Goal: Task Accomplishment & Management: Complete application form

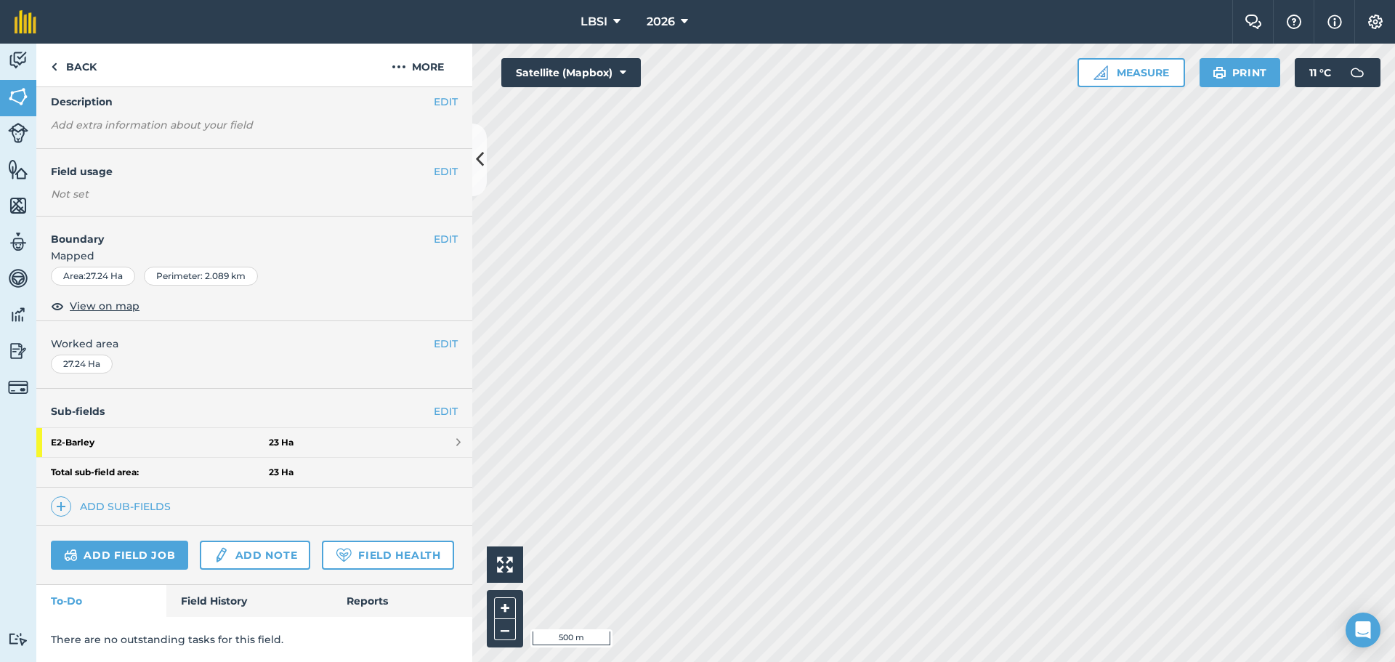
scroll to position [99, 0]
click at [124, 540] on link "Add field job" at bounding box center [119, 554] width 137 height 29
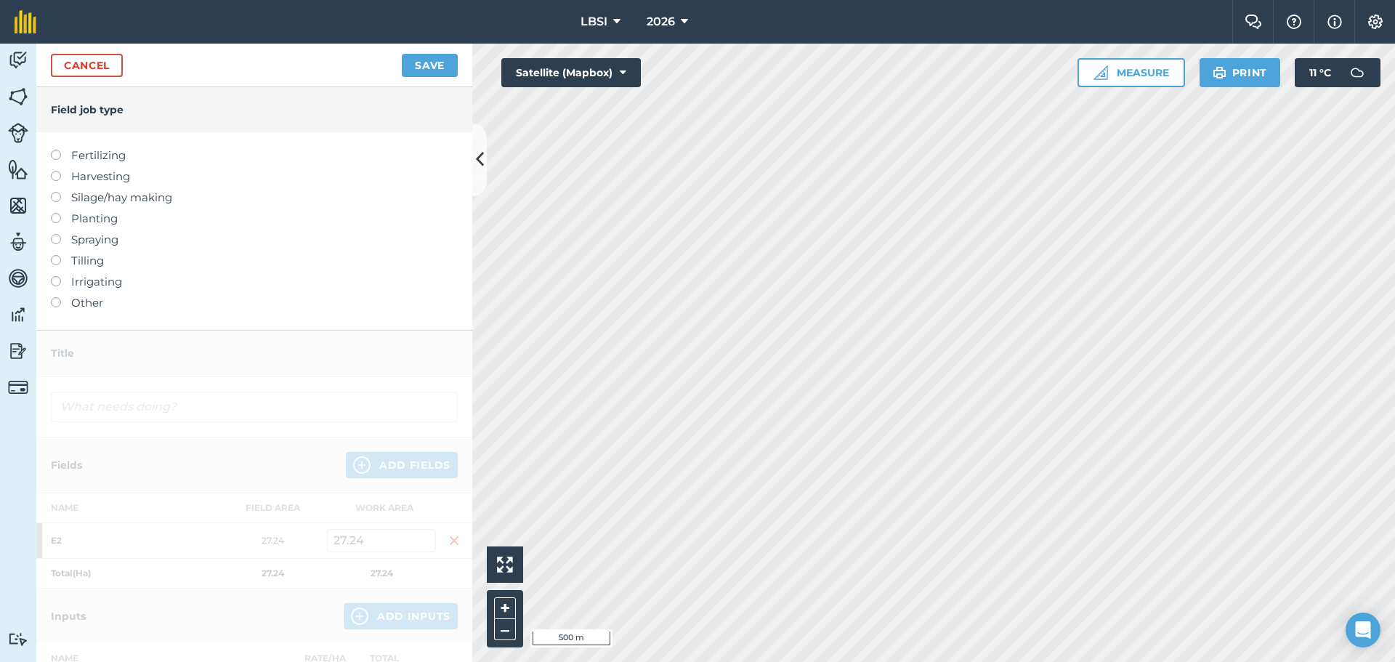
click at [57, 234] on label at bounding box center [61, 234] width 20 height 0
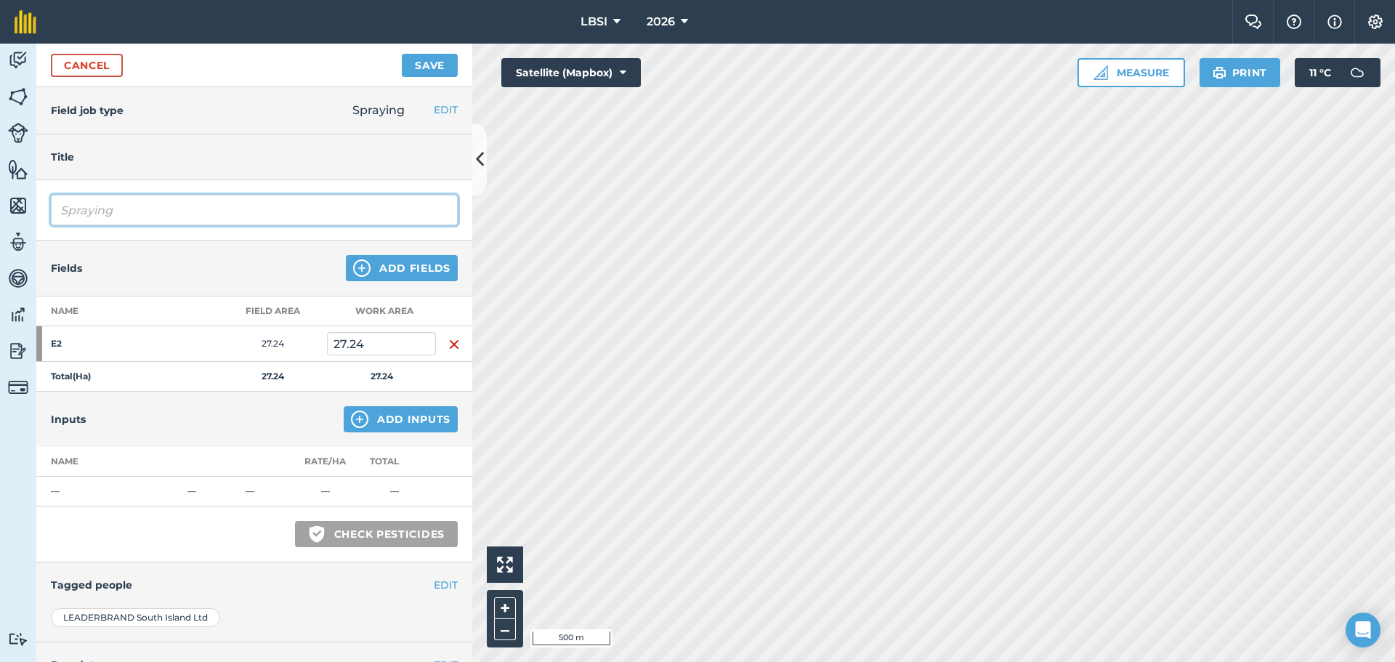
click at [129, 214] on input "Spraying" at bounding box center [254, 210] width 407 height 31
type input "Spraying PGR"
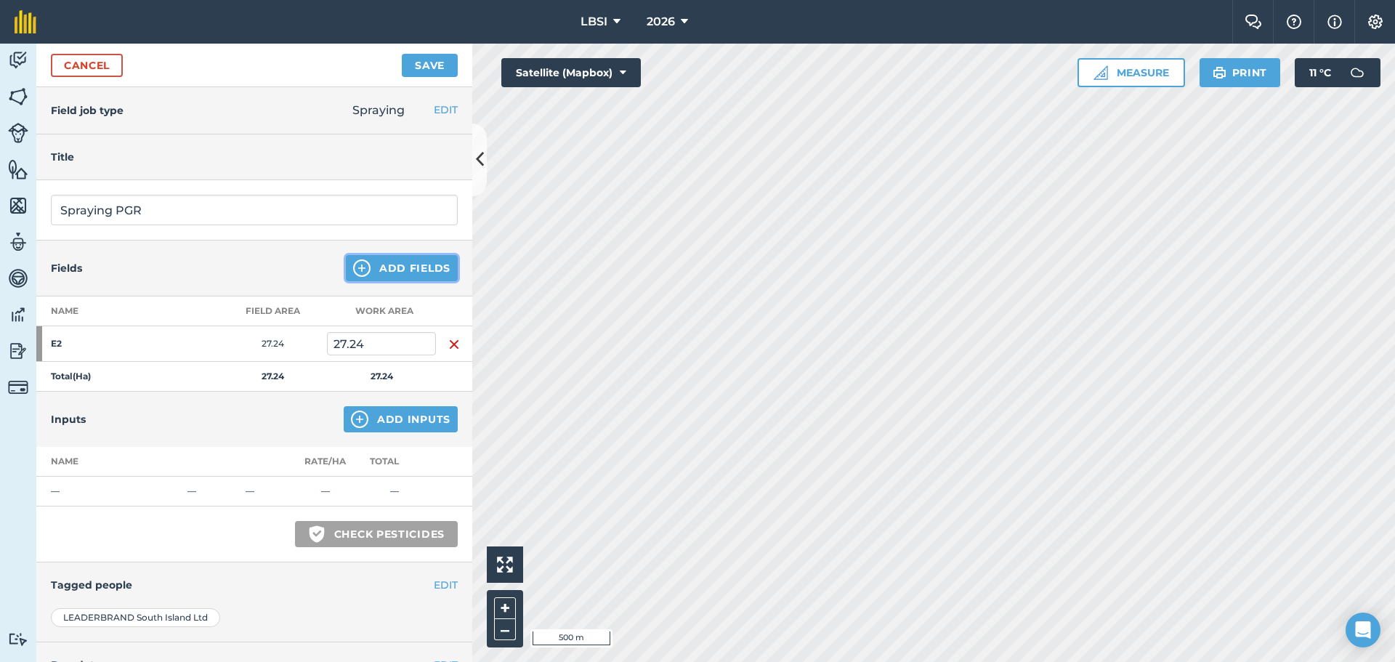
click at [353, 267] on img at bounding box center [361, 267] width 17 height 17
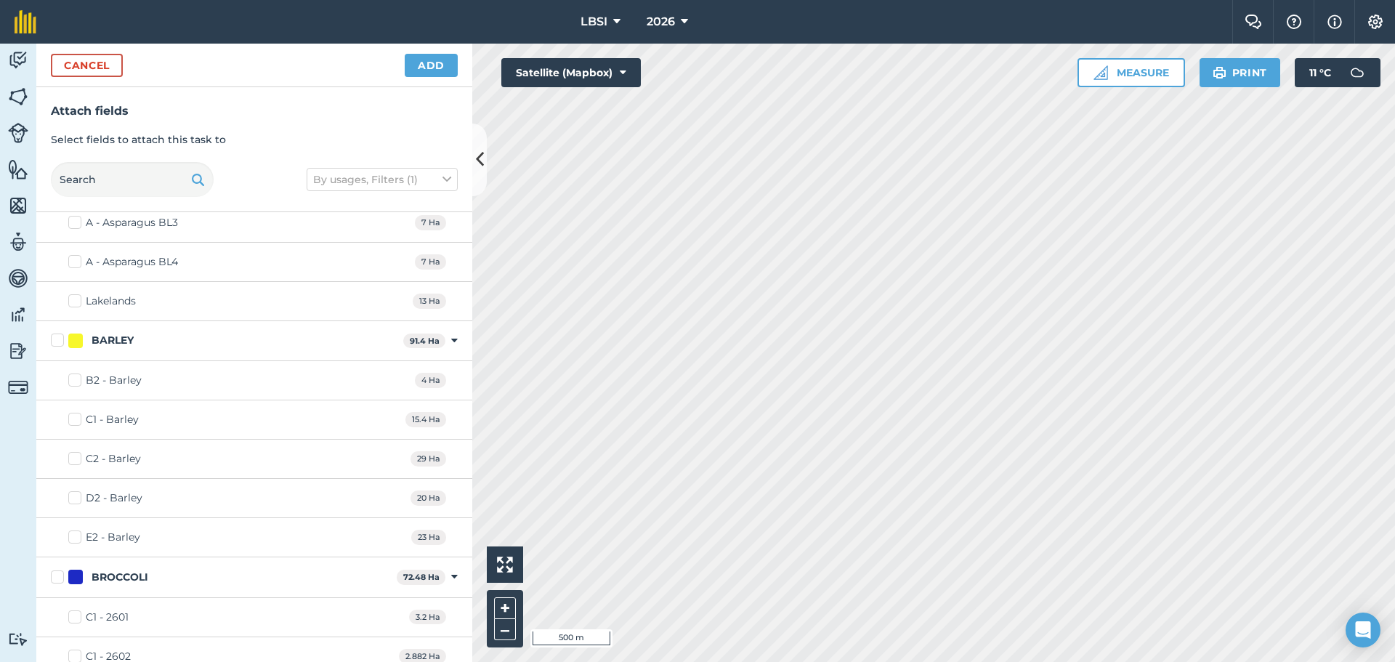
scroll to position [218, 0]
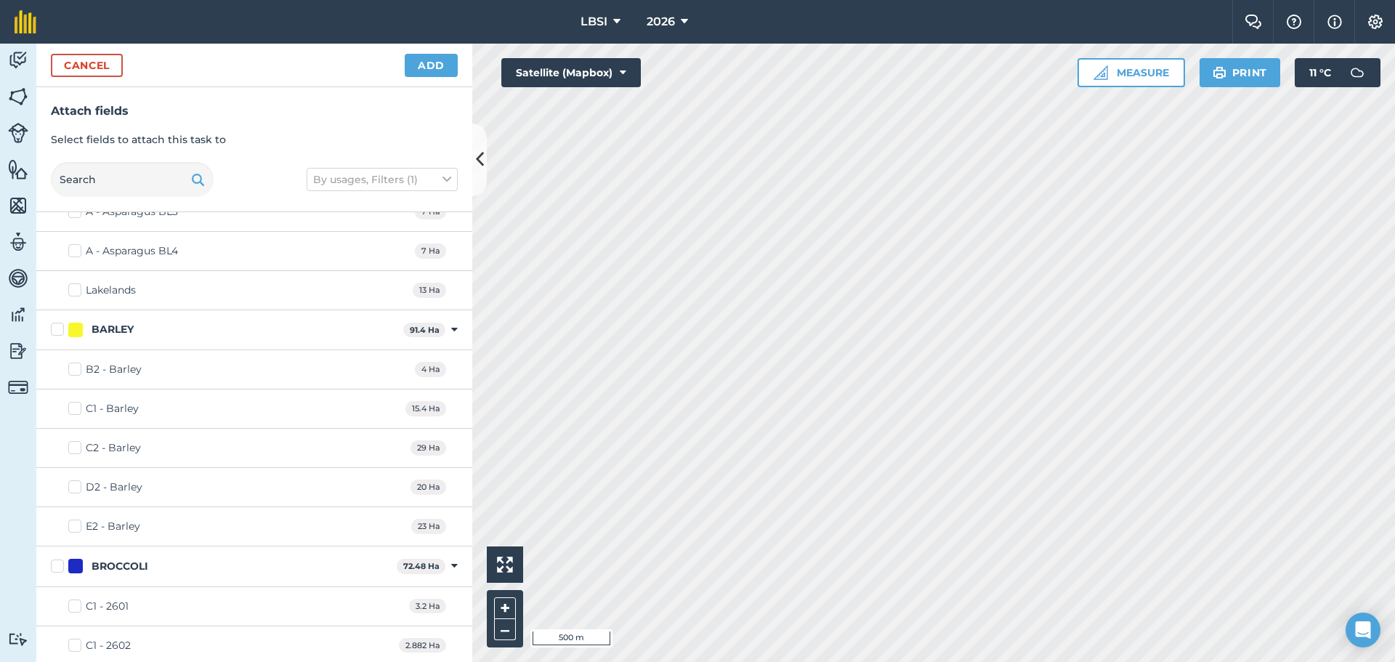
click at [57, 331] on label "BARLEY" at bounding box center [224, 329] width 346 height 15
click at [57, 331] on input "BARLEY" at bounding box center [55, 326] width 9 height 9
checkbox input "true"
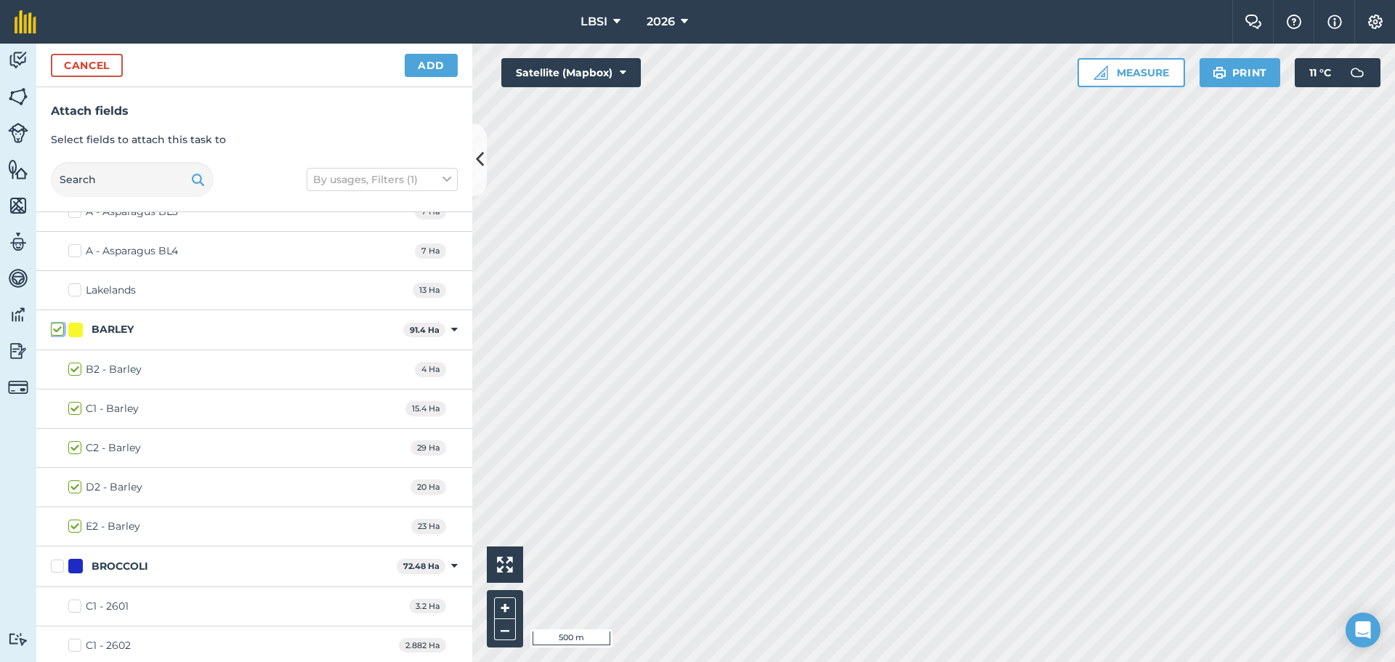
checkbox input "true"
click at [443, 73] on button "Add" at bounding box center [431, 65] width 53 height 23
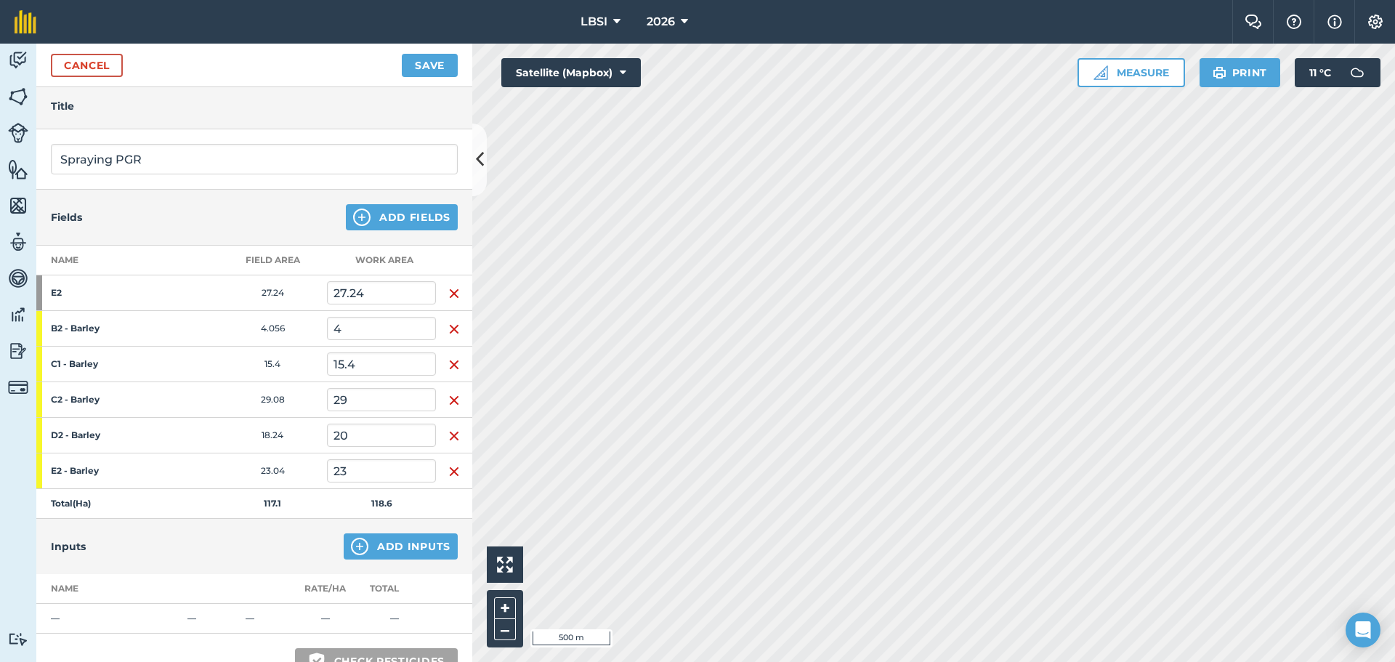
scroll to position [73, 0]
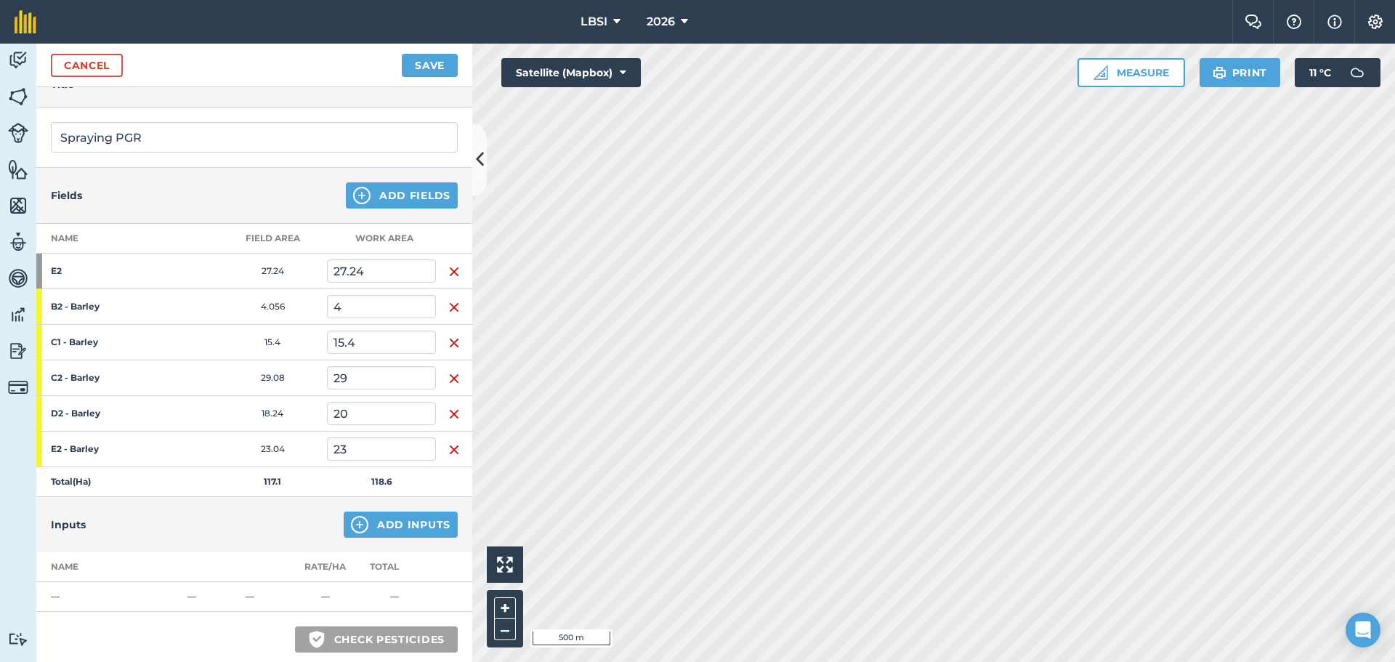
click at [455, 270] on td at bounding box center [454, 271] width 36 height 36
click at [448, 272] on img "button" at bounding box center [454, 271] width 12 height 17
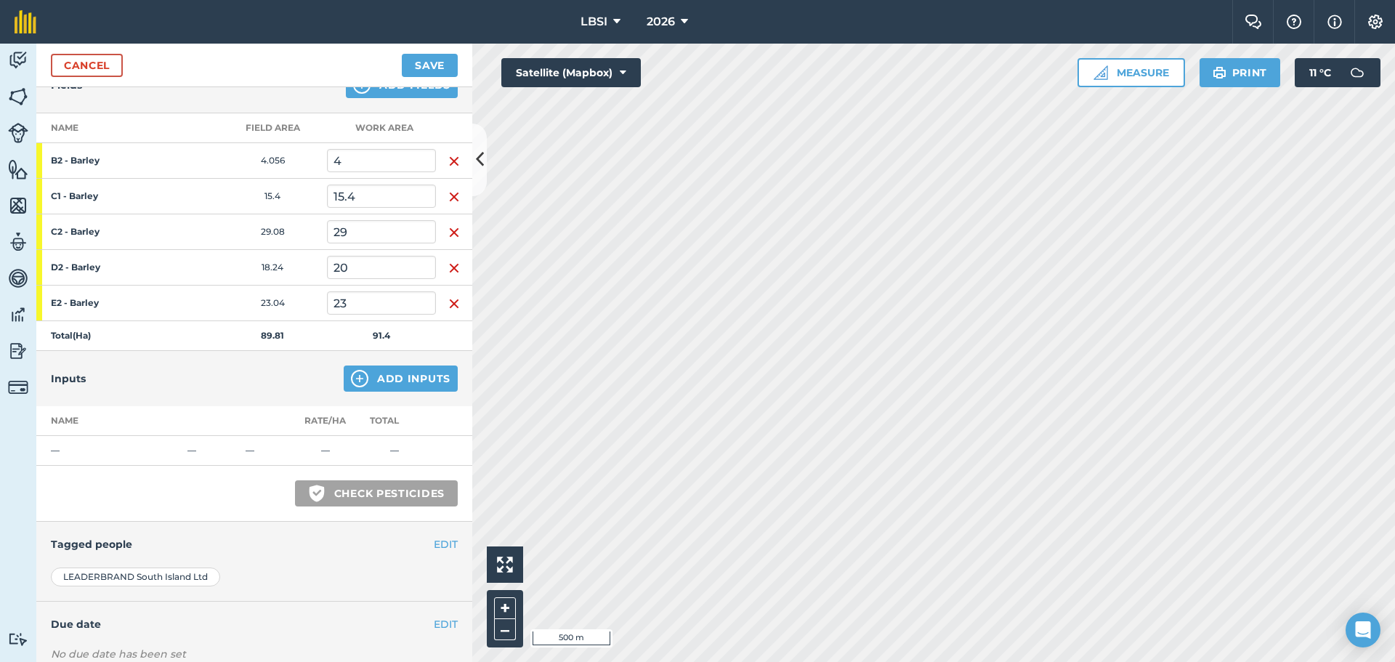
scroll to position [218, 0]
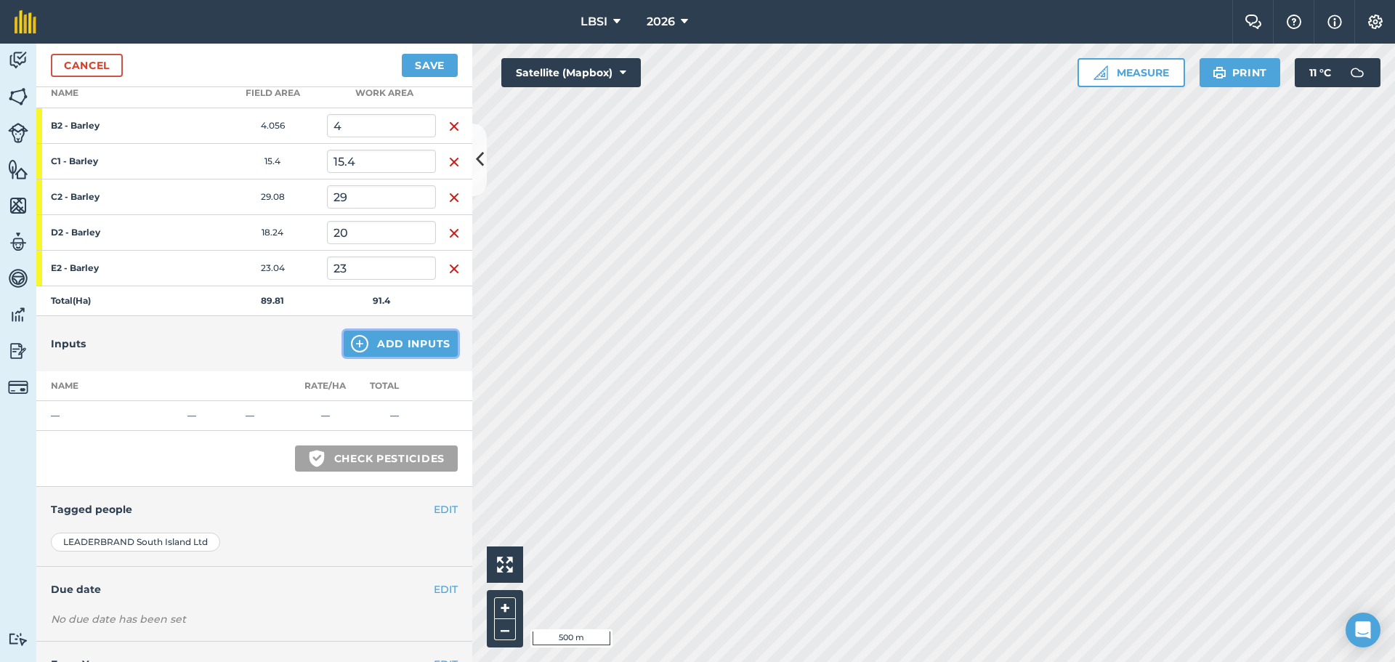
click at [351, 345] on img at bounding box center [359, 343] width 17 height 17
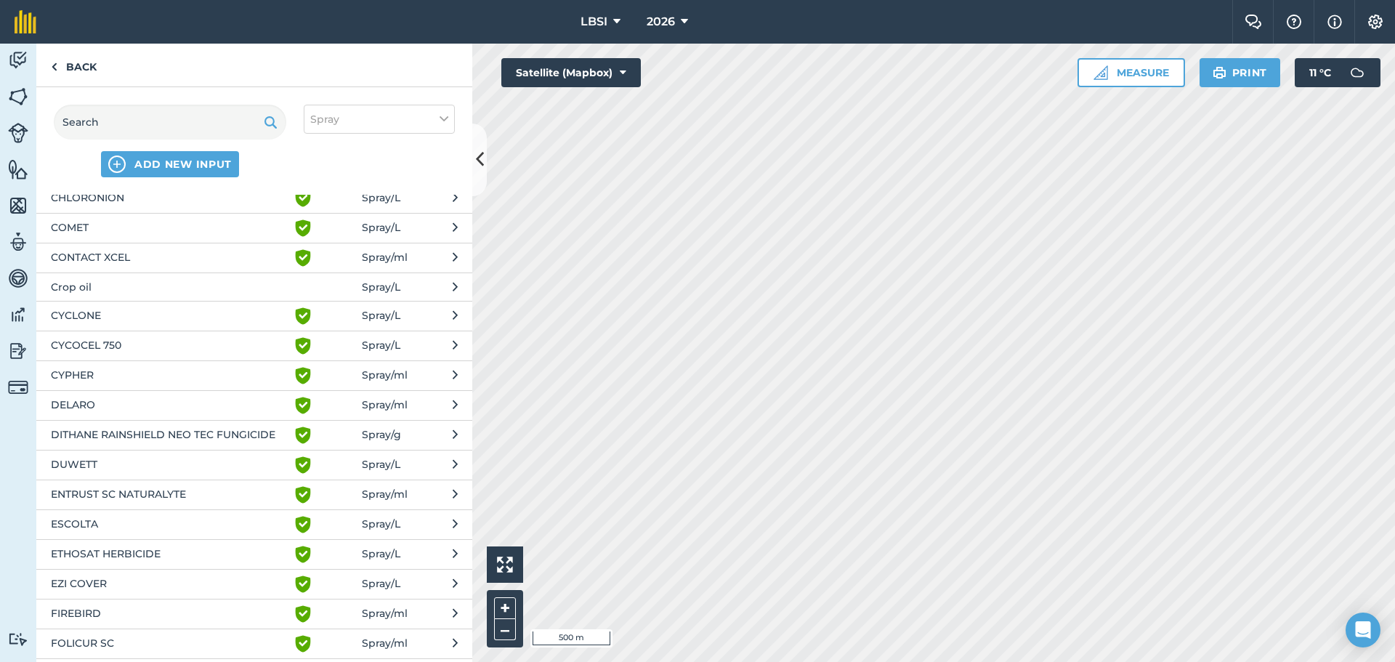
scroll to position [581, 0]
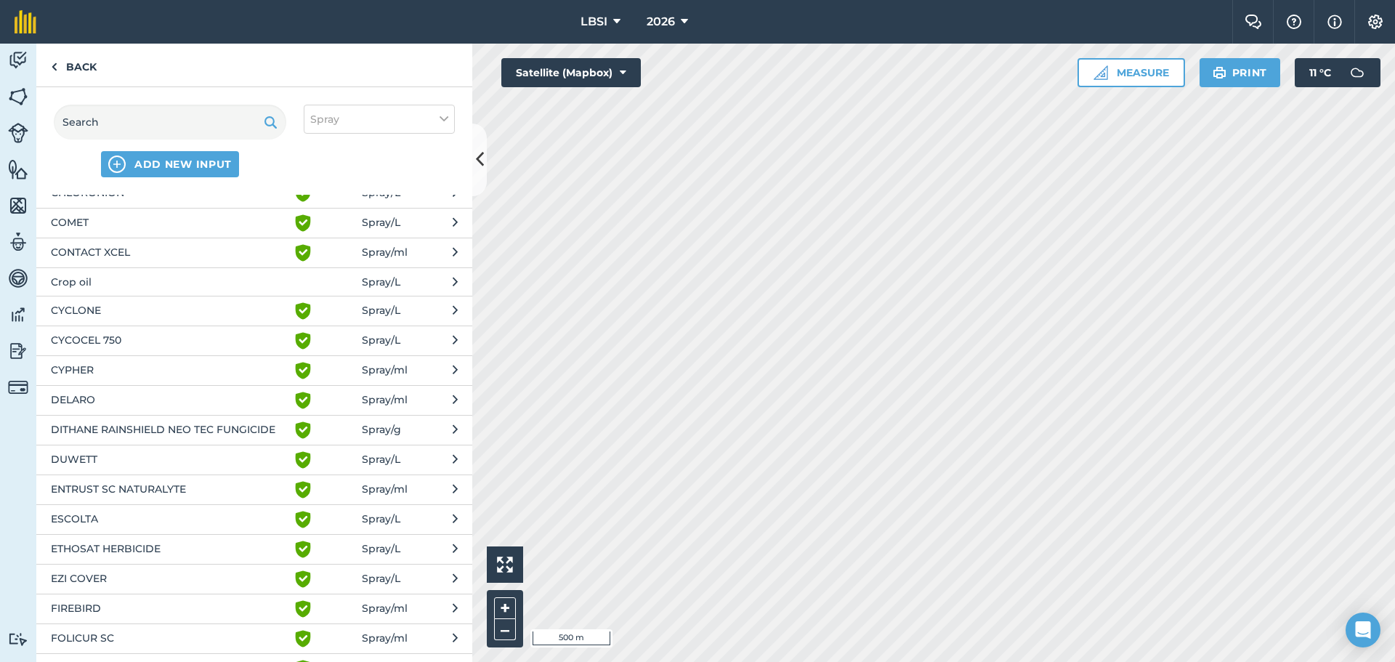
click at [98, 398] on span "DELARO" at bounding box center [170, 399] width 238 height 17
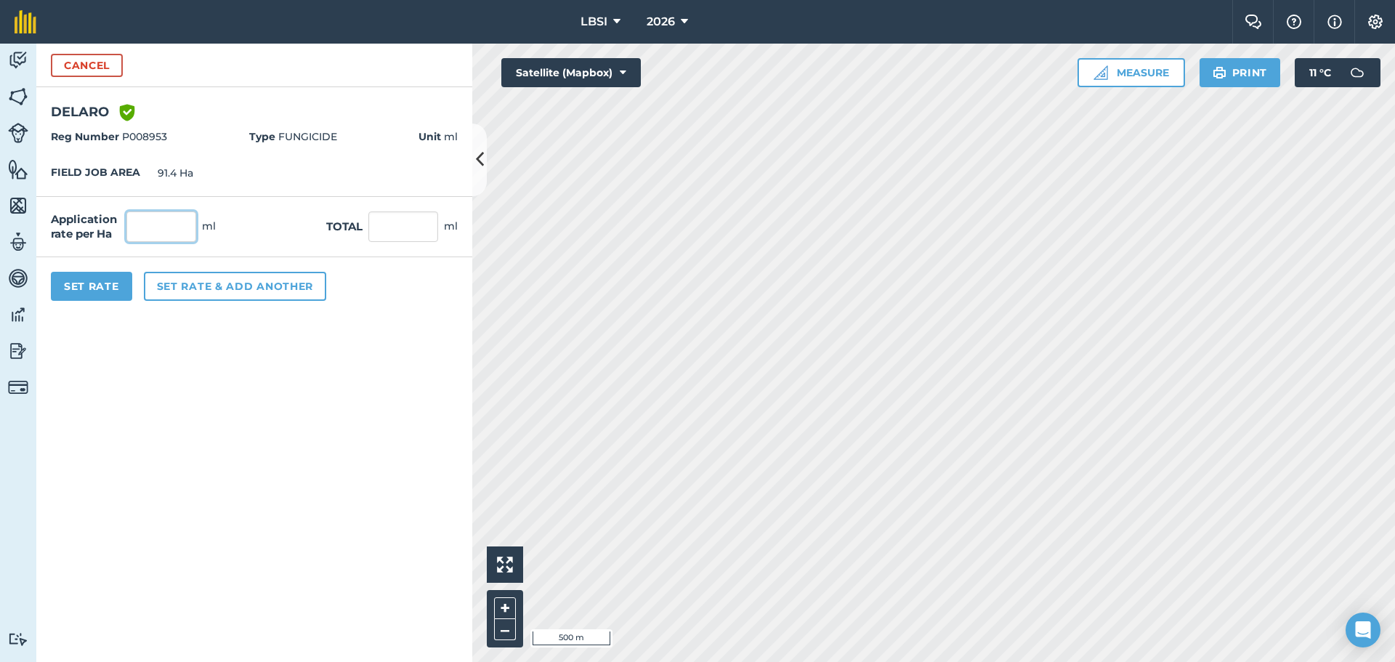
click at [181, 227] on input "text" at bounding box center [161, 226] width 70 height 31
type input "750"
type input "68,550"
click at [250, 280] on button "Set rate & add another" at bounding box center [235, 286] width 182 height 29
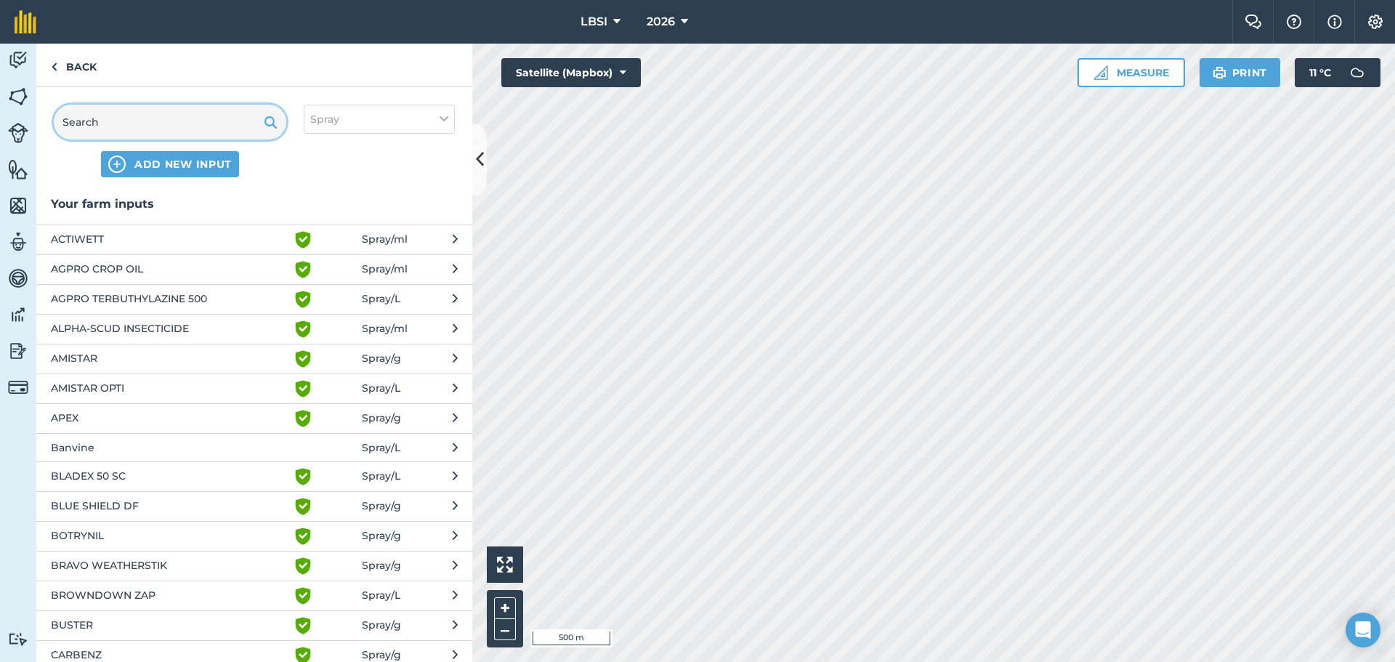
click at [113, 118] on input "text" at bounding box center [170, 122] width 232 height 35
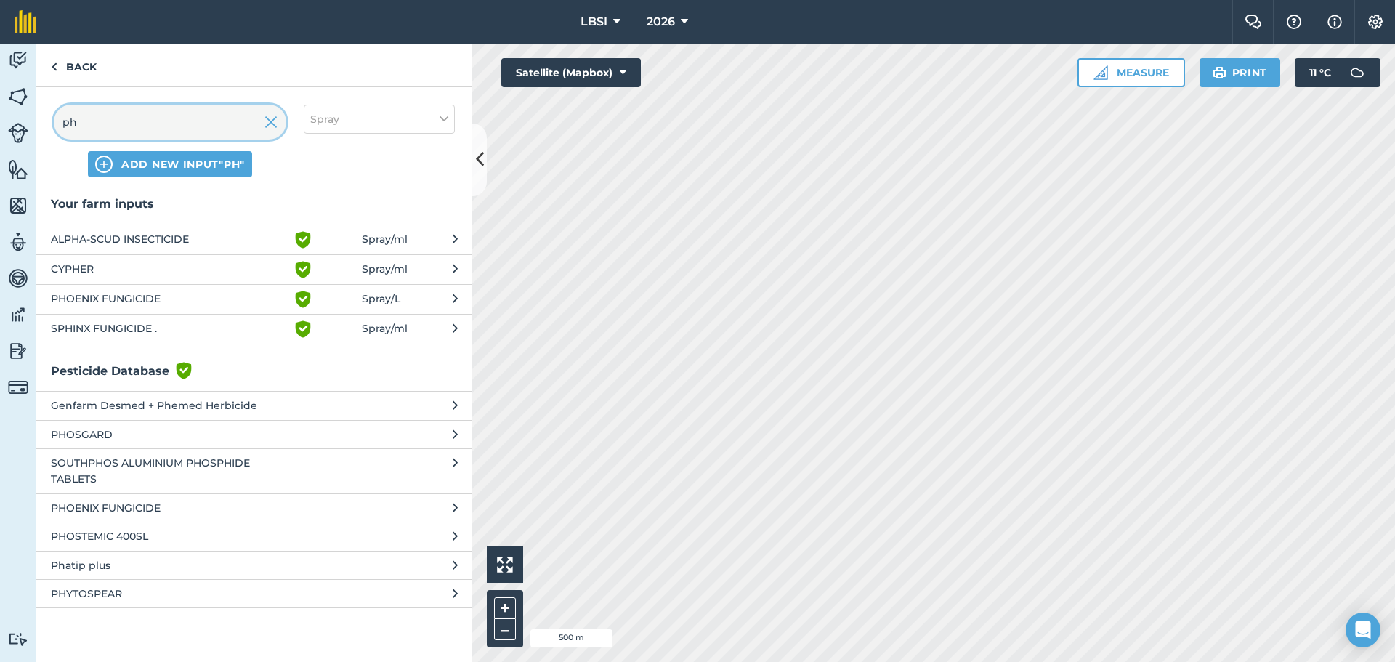
type input "ph"
click at [122, 299] on span "PHOENIX FUNGICIDE" at bounding box center [170, 299] width 238 height 17
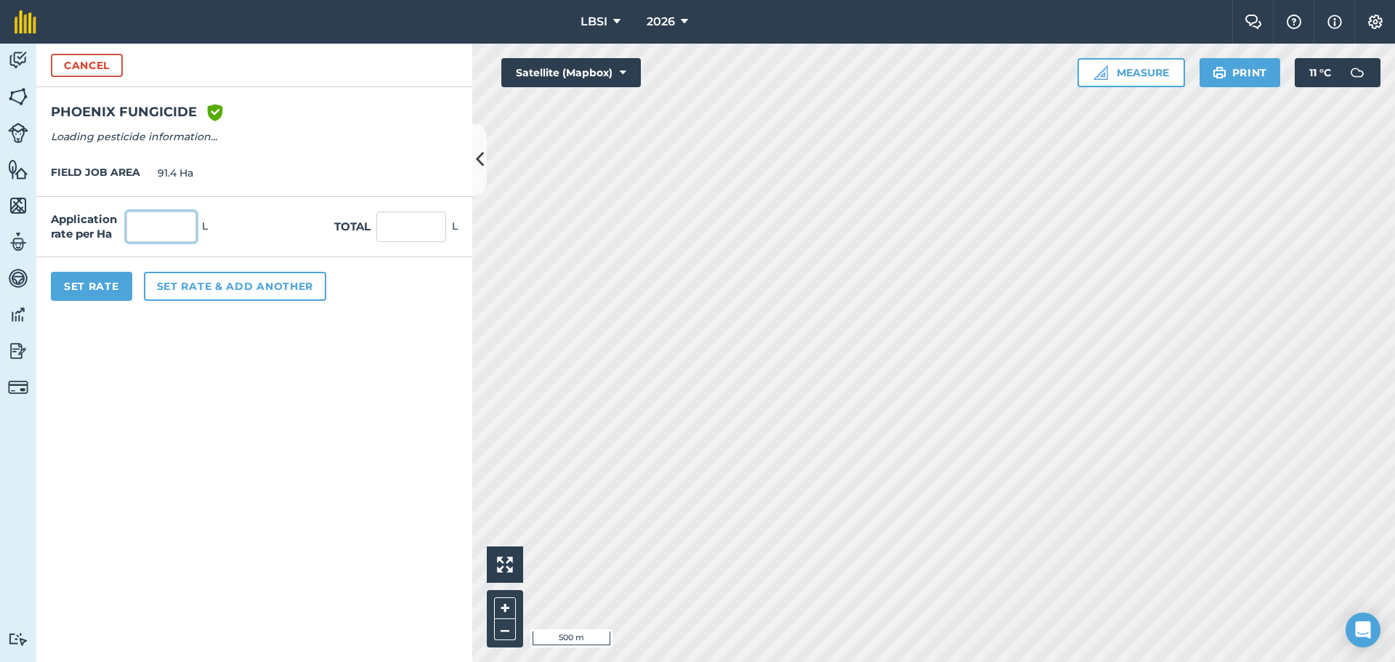
click at [176, 224] on input "text" at bounding box center [161, 226] width 70 height 31
type input "1"
type input "91.4"
click at [183, 288] on button "Set rate & add another" at bounding box center [235, 286] width 182 height 29
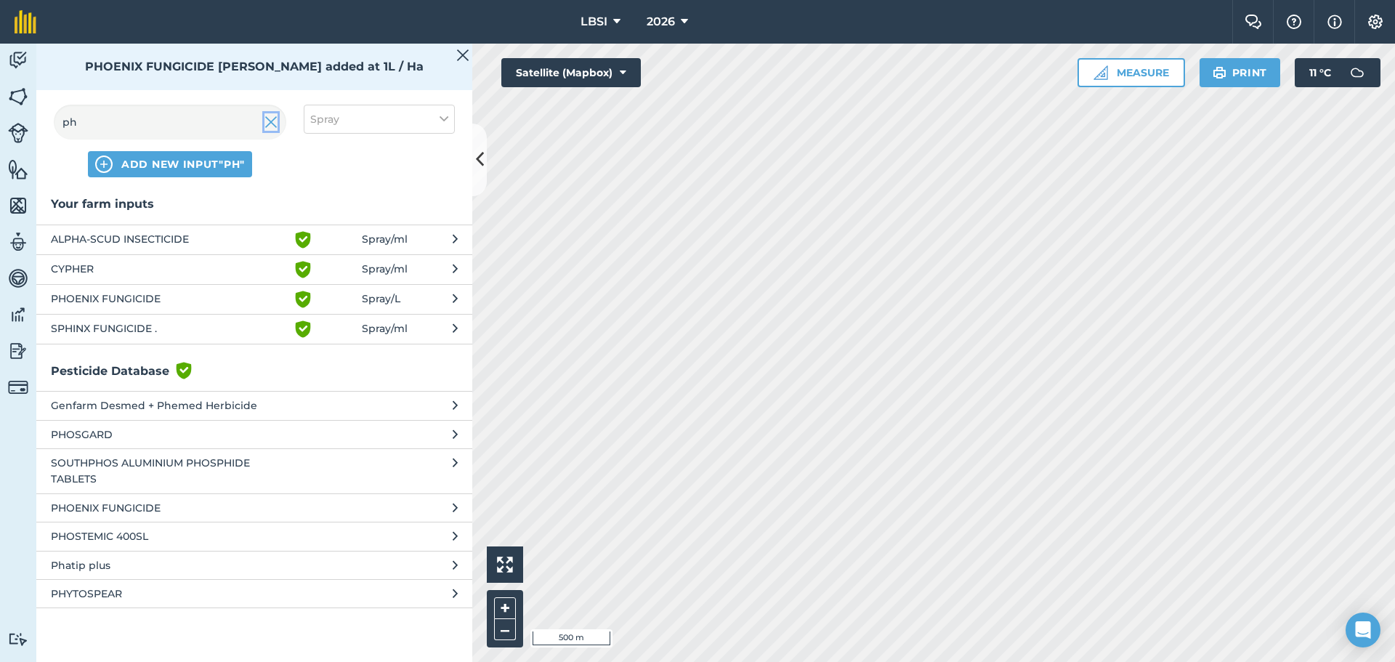
click at [271, 123] on img at bounding box center [270, 121] width 13 height 17
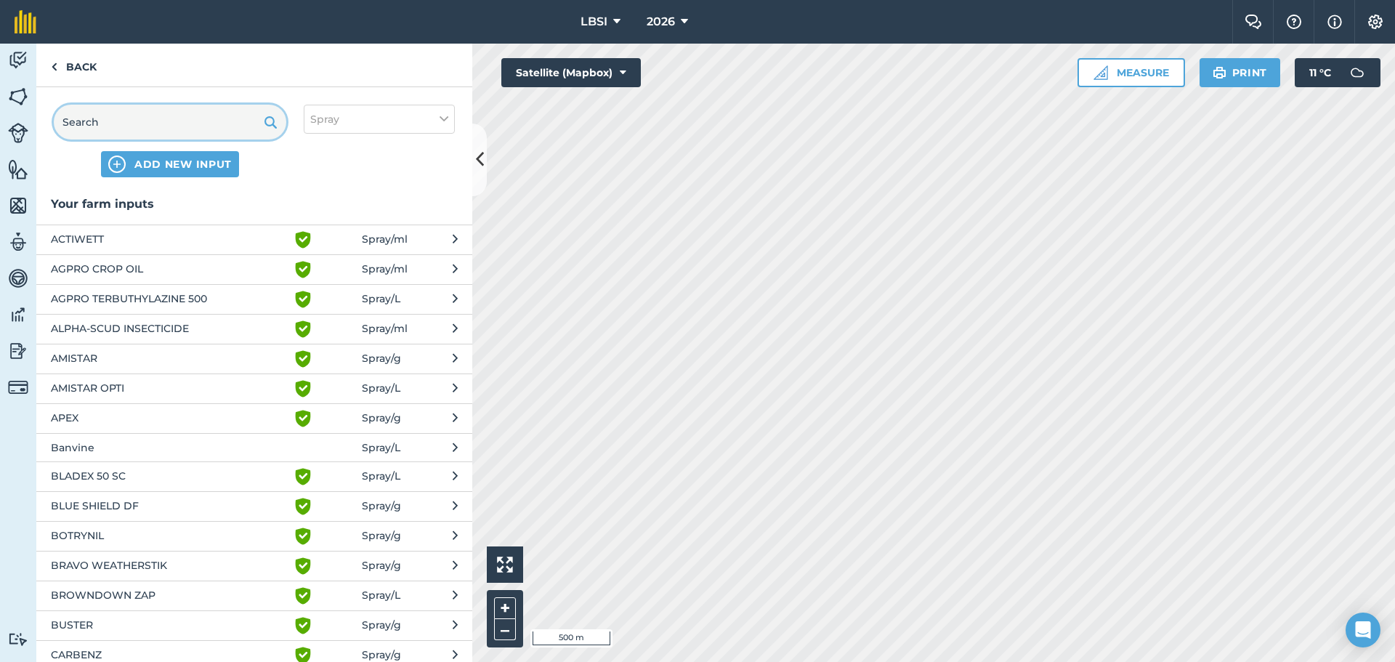
click at [118, 121] on input "text" at bounding box center [170, 122] width 232 height 35
drag, startPoint x: 132, startPoint y: 116, endPoint x: 158, endPoint y: 119, distance: 25.6
click at [132, 116] on input "text" at bounding box center [170, 122] width 232 height 35
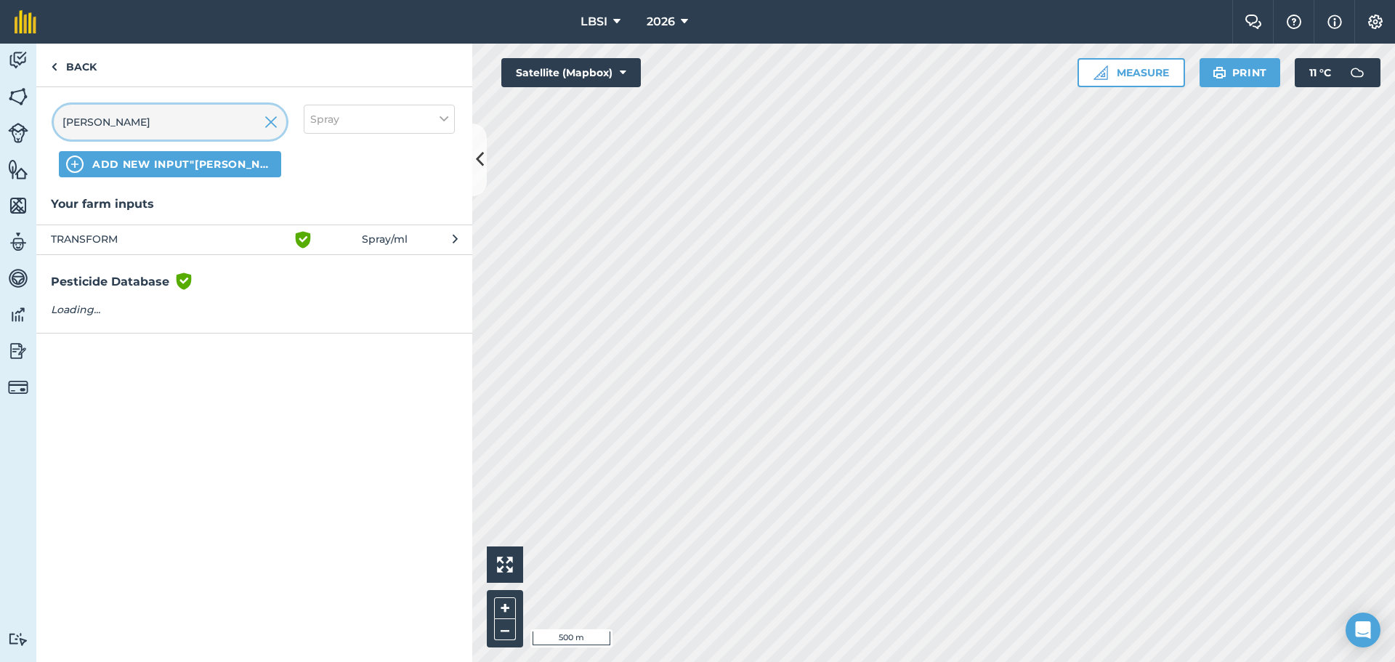
type input "[PERSON_NAME]"
click at [155, 237] on span "TRANSFORM" at bounding box center [170, 239] width 238 height 17
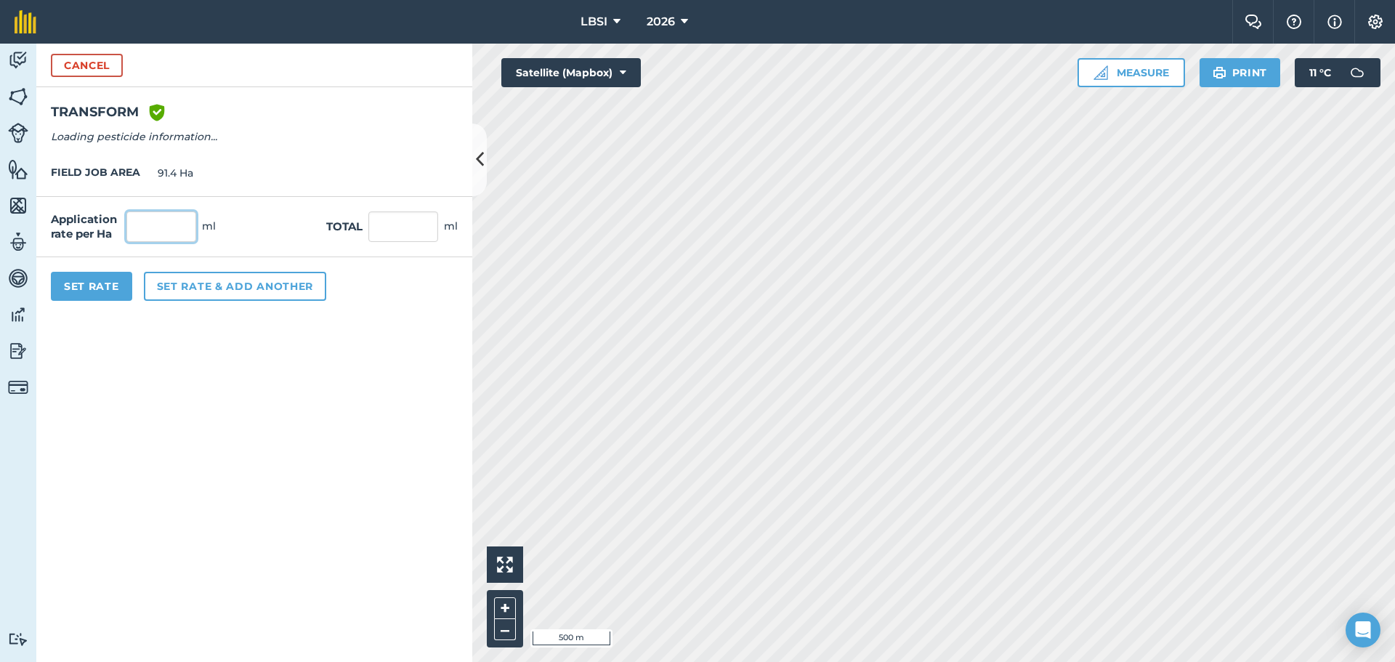
click at [170, 230] on input "text" at bounding box center [161, 226] width 70 height 31
type input "100"
type input "9,140"
click at [238, 280] on button "Set rate & add another" at bounding box center [235, 286] width 182 height 29
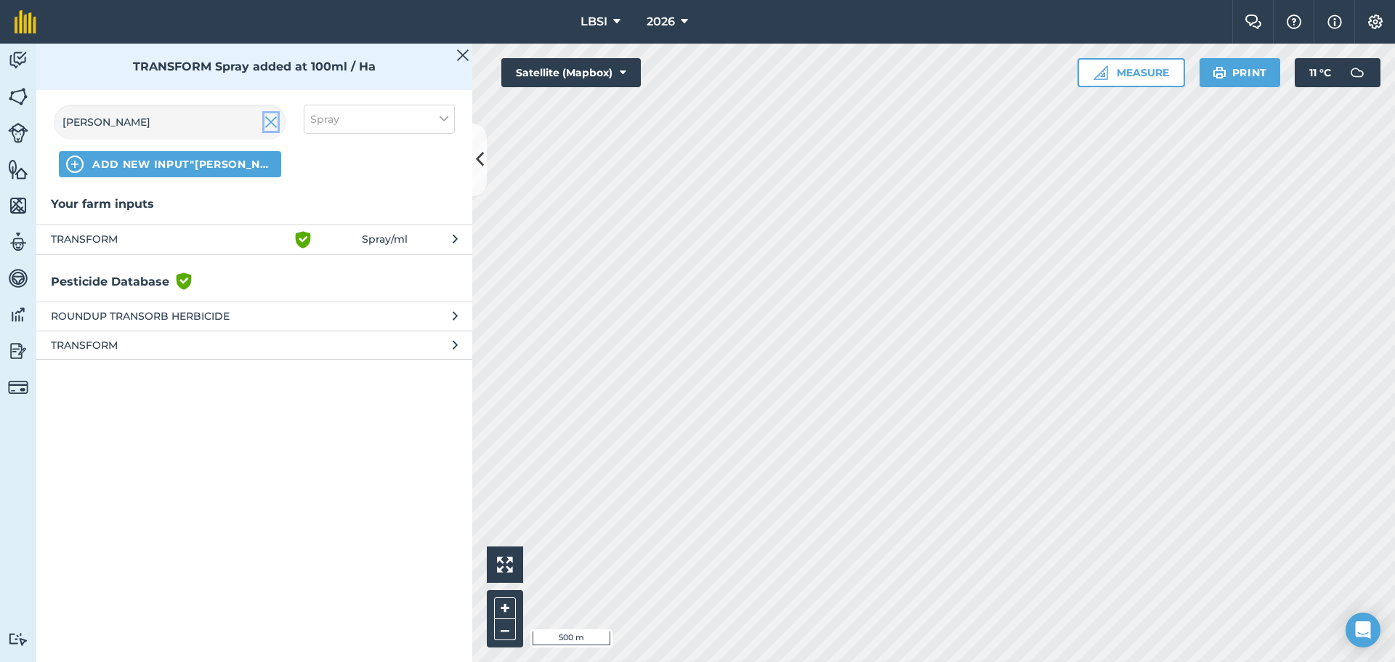
click at [269, 123] on img at bounding box center [270, 121] width 13 height 17
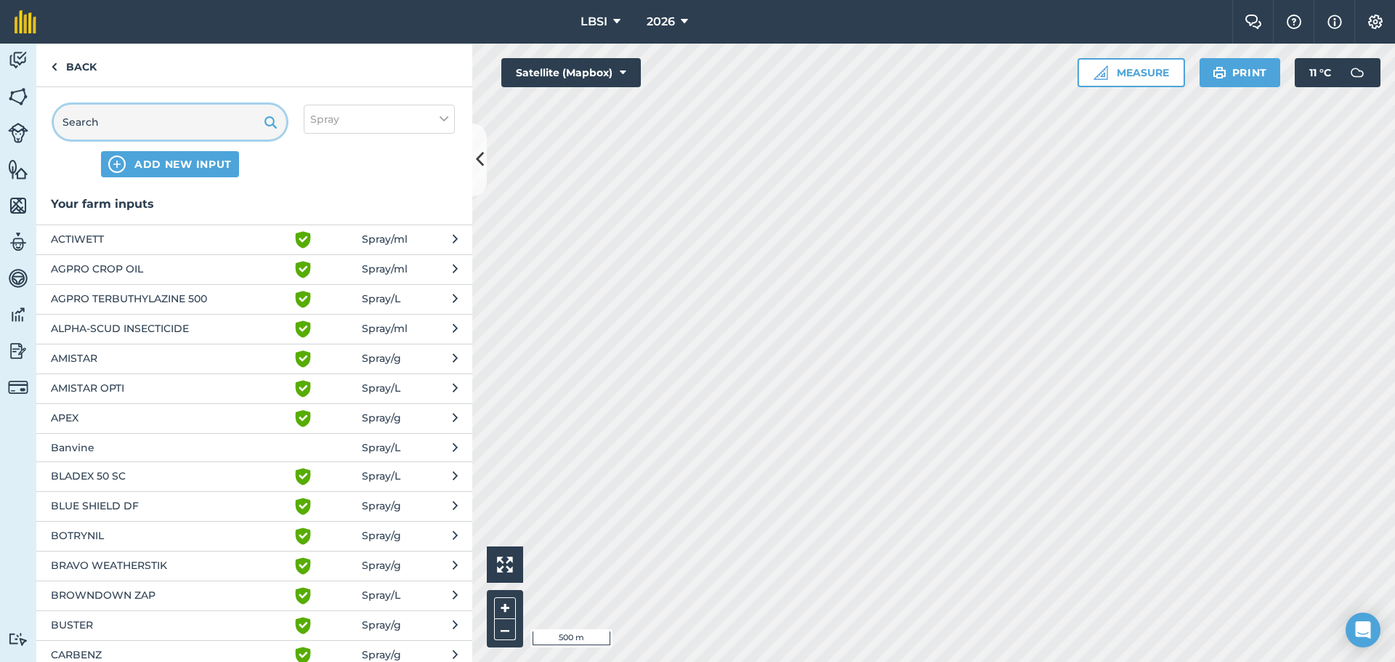
click at [127, 119] on input "text" at bounding box center [170, 122] width 232 height 35
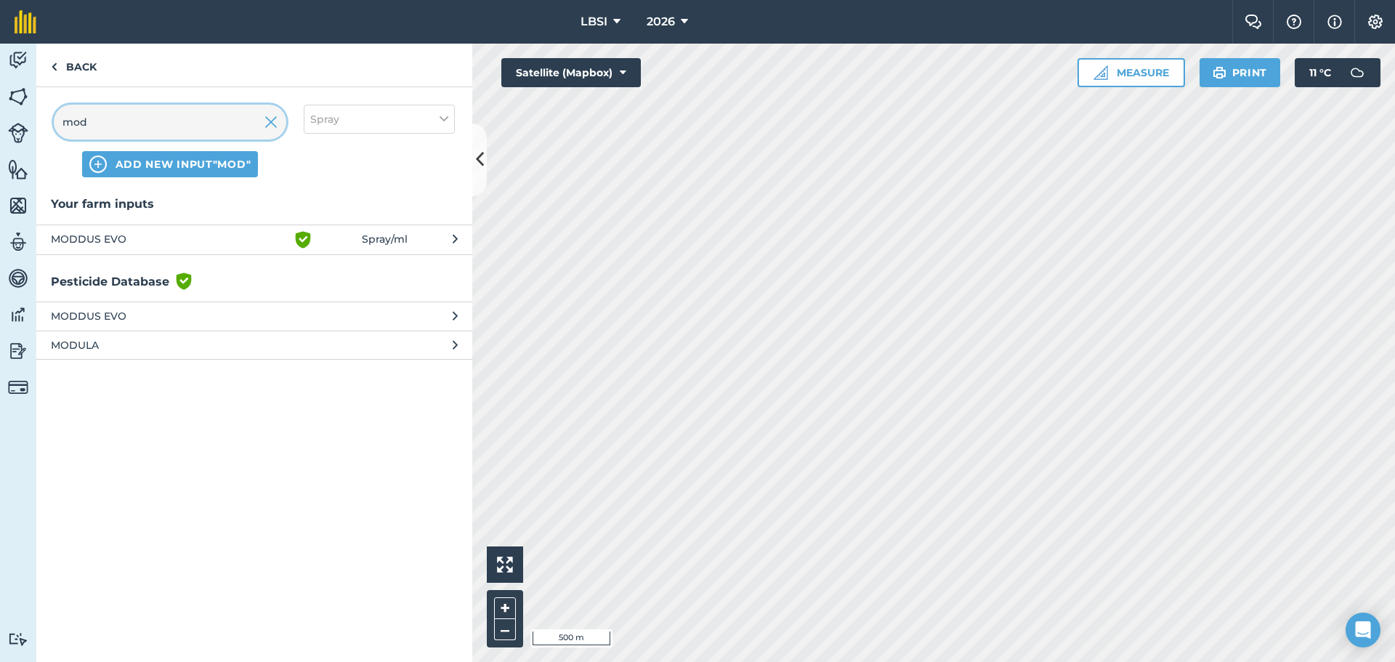
type input "mod"
click at [163, 234] on span "MODDUS EVO" at bounding box center [170, 239] width 238 height 17
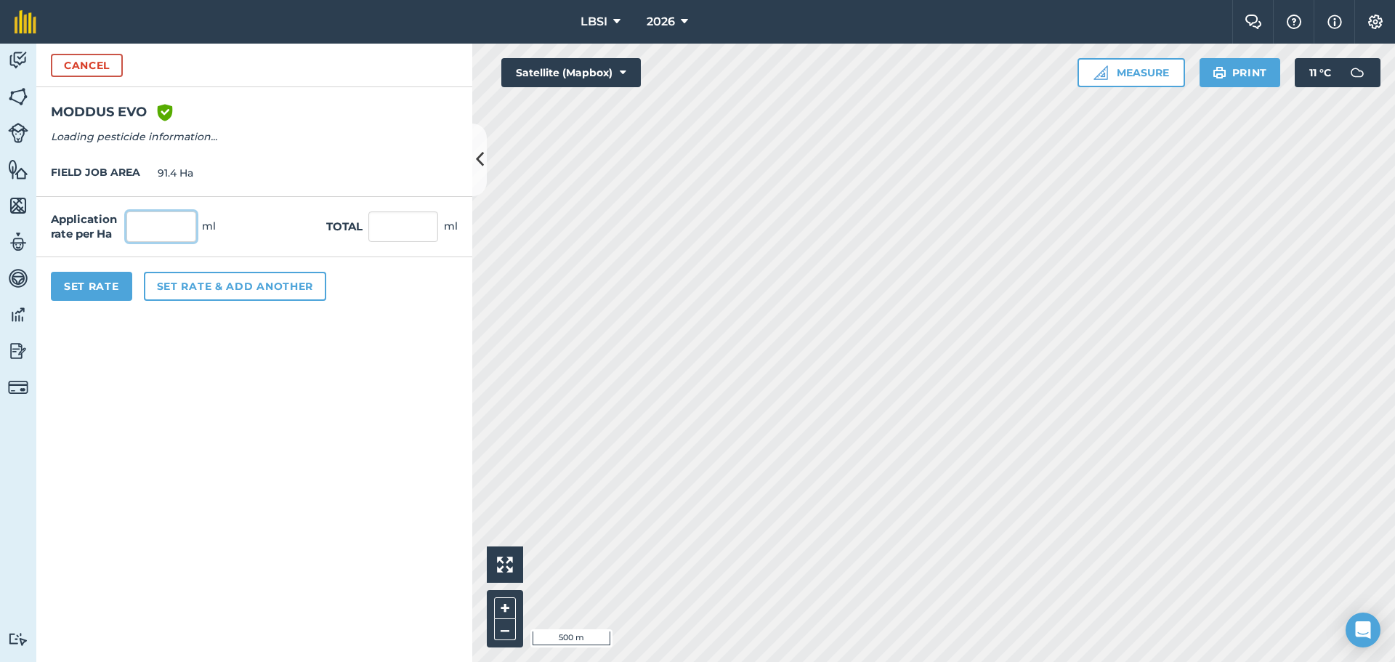
drag, startPoint x: 170, startPoint y: 222, endPoint x: 386, endPoint y: 190, distance: 218.0
click at [172, 222] on input "text" at bounding box center [161, 226] width 70 height 31
type input "400"
type input "36,560"
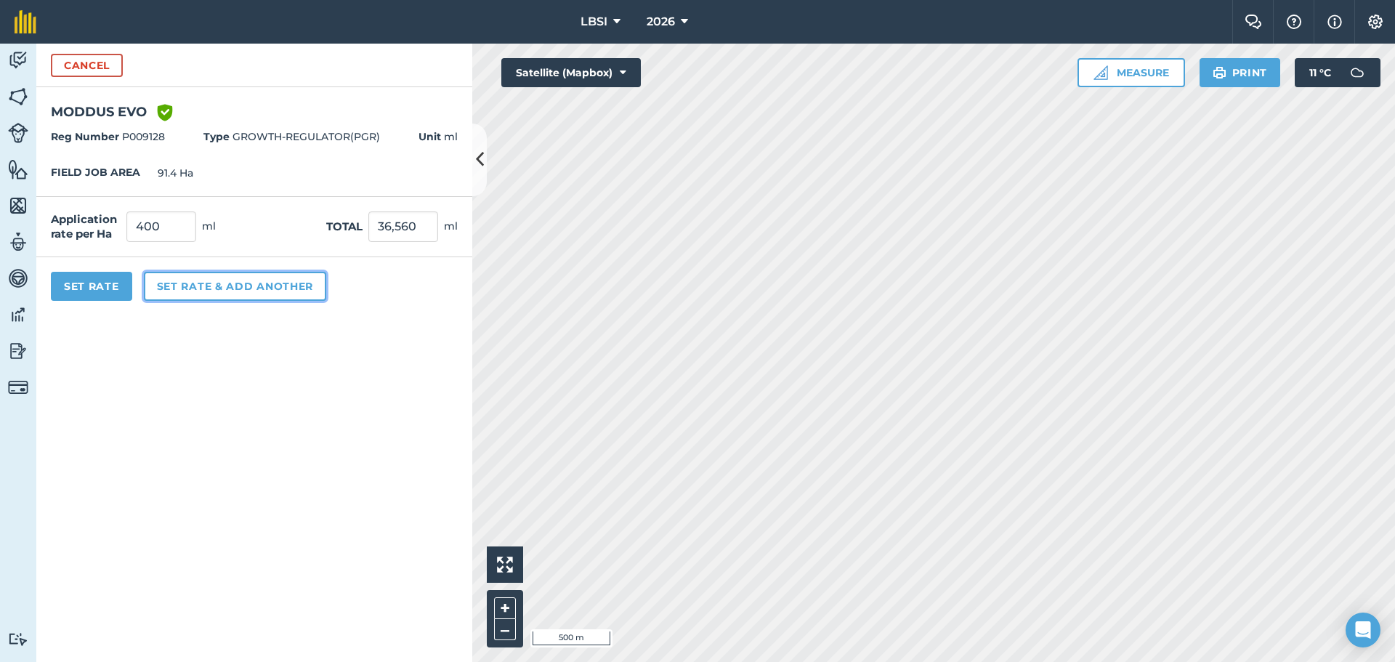
click at [231, 285] on button "Set rate & add another" at bounding box center [235, 286] width 182 height 29
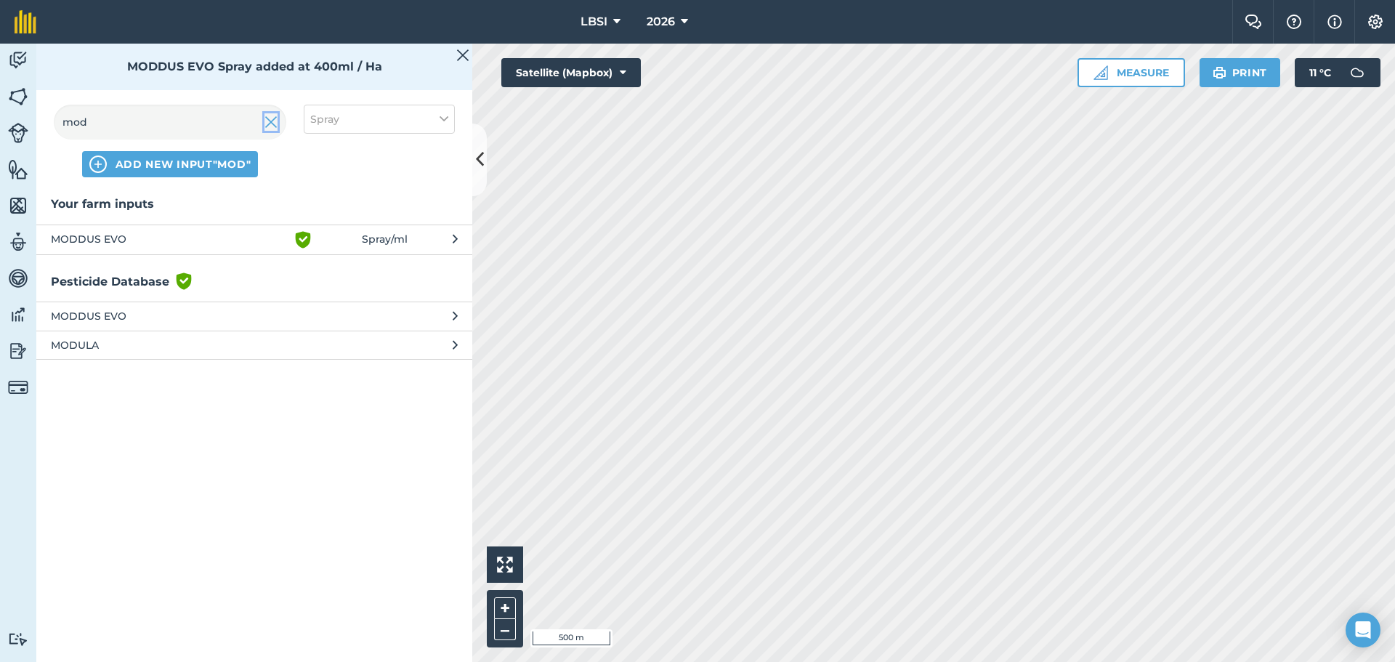
click at [264, 129] on img at bounding box center [270, 121] width 13 height 17
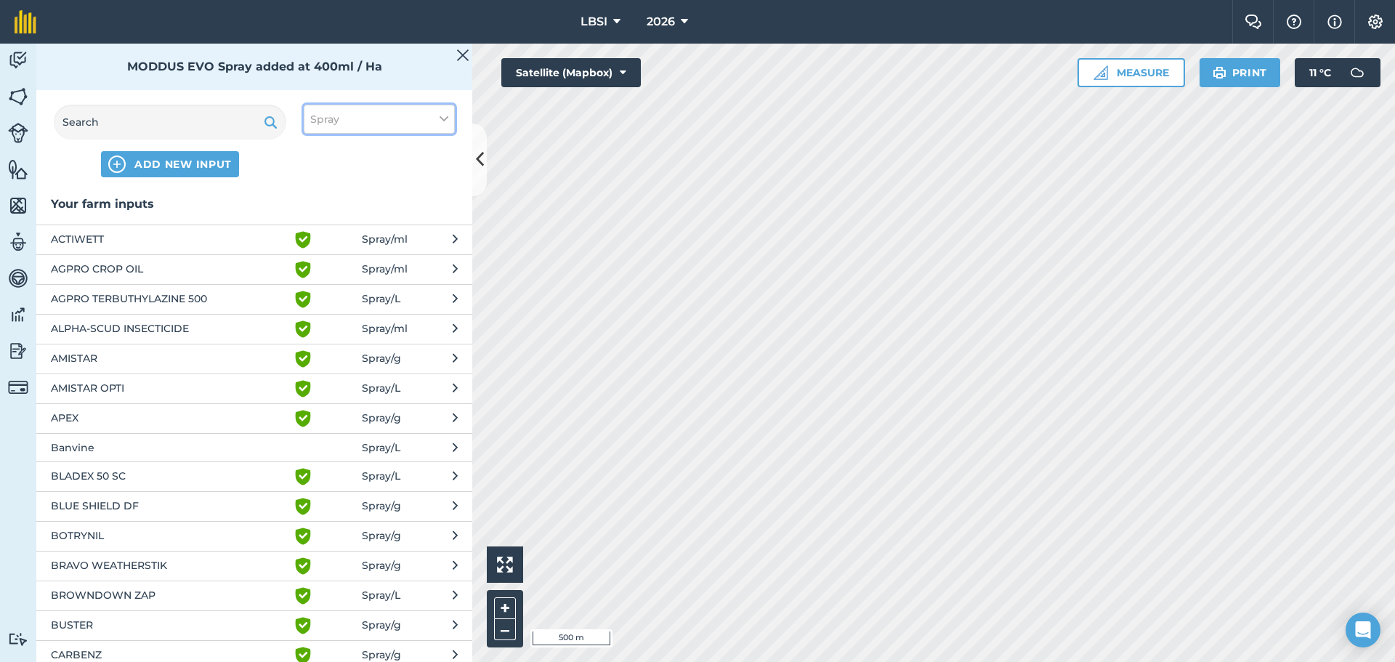
click at [447, 116] on icon at bounding box center [443, 119] width 9 height 16
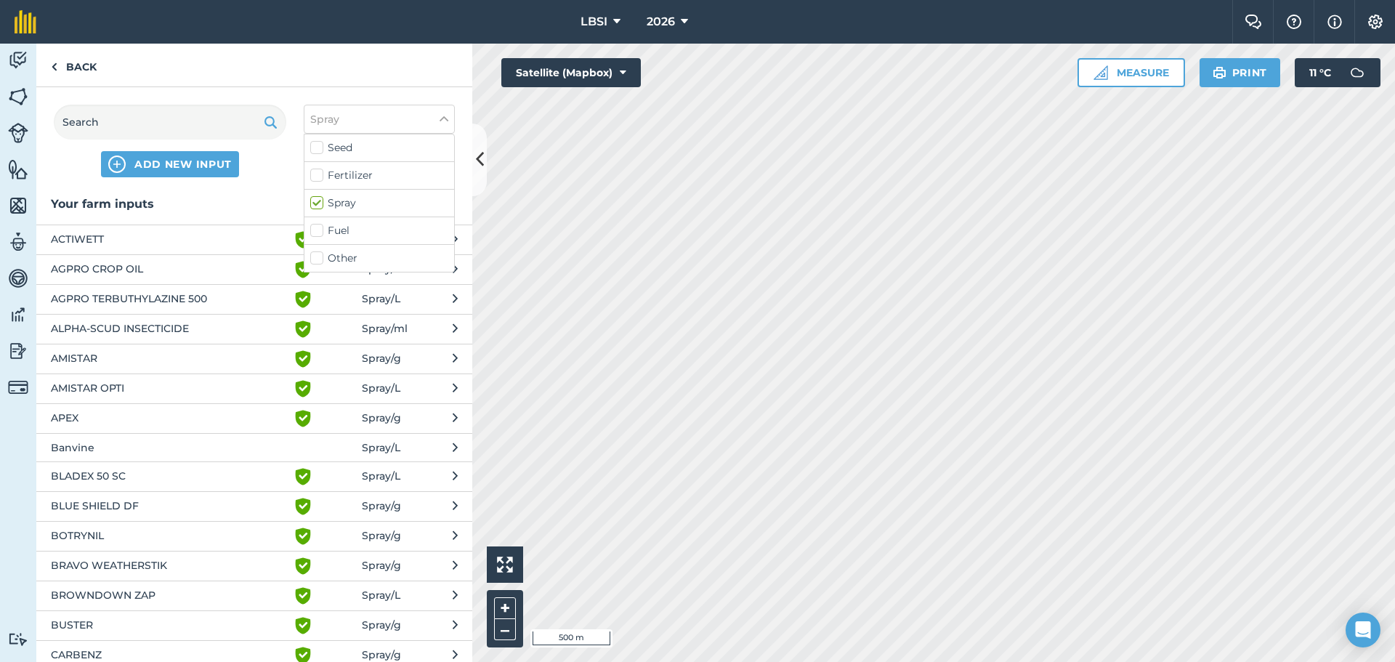
drag, startPoint x: 317, startPoint y: 257, endPoint x: 268, endPoint y: 229, distance: 56.3
click at [316, 257] on label "Other" at bounding box center [379, 258] width 138 height 15
click at [316, 257] on input "Other" at bounding box center [314, 255] width 9 height 9
checkbox input "true"
drag, startPoint x: 102, startPoint y: 125, endPoint x: 110, endPoint y: 121, distance: 8.1
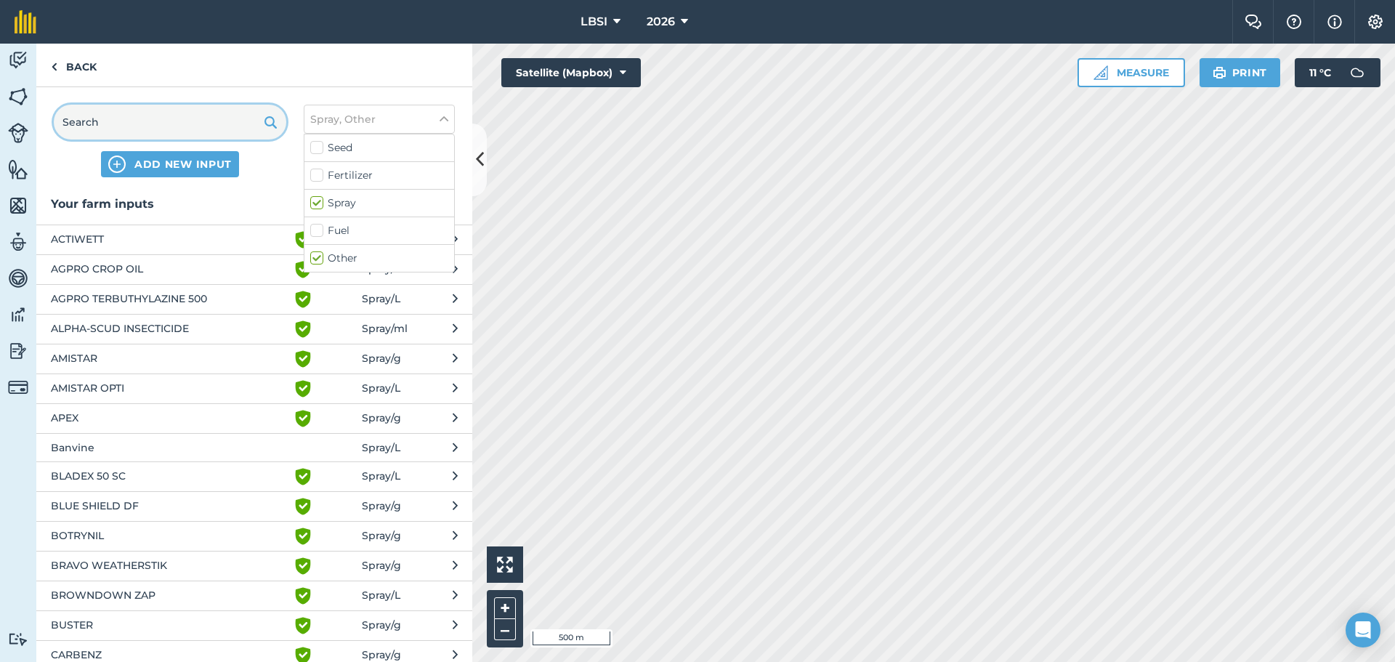
click at [103, 125] on input "text" at bounding box center [170, 122] width 232 height 35
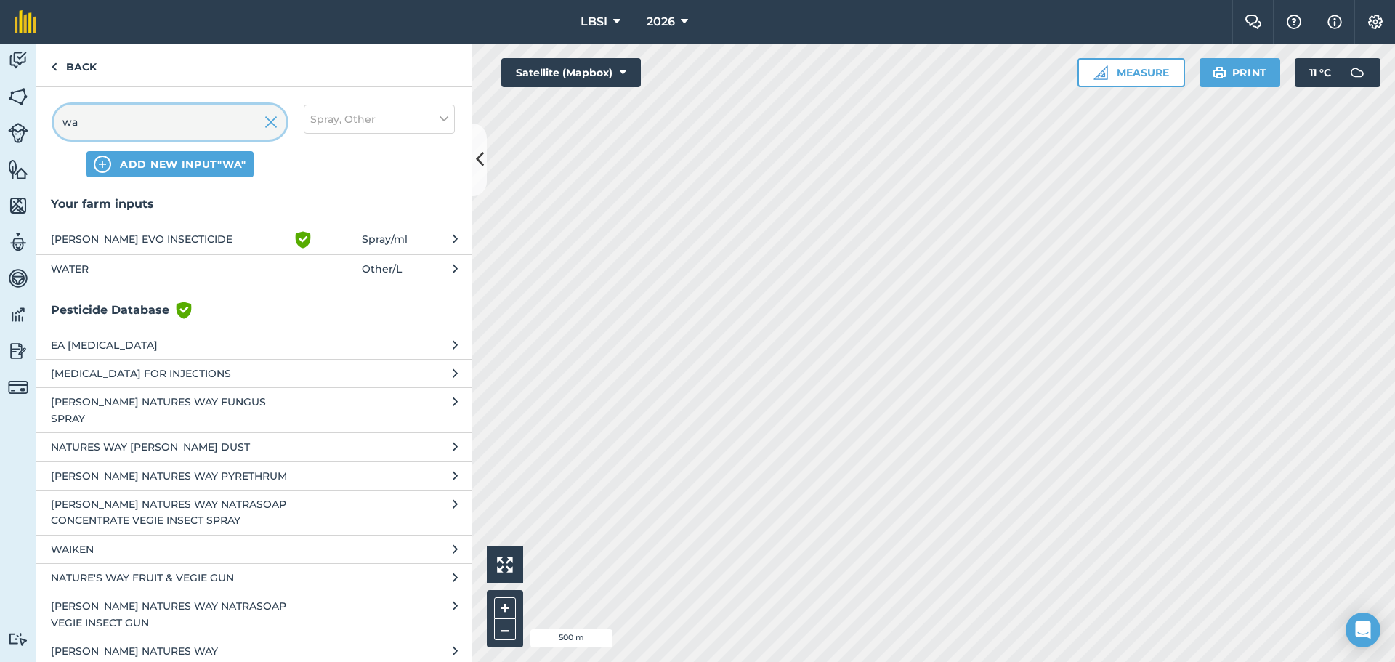
type input "wa"
click at [75, 272] on span "WATER" at bounding box center [170, 269] width 238 height 16
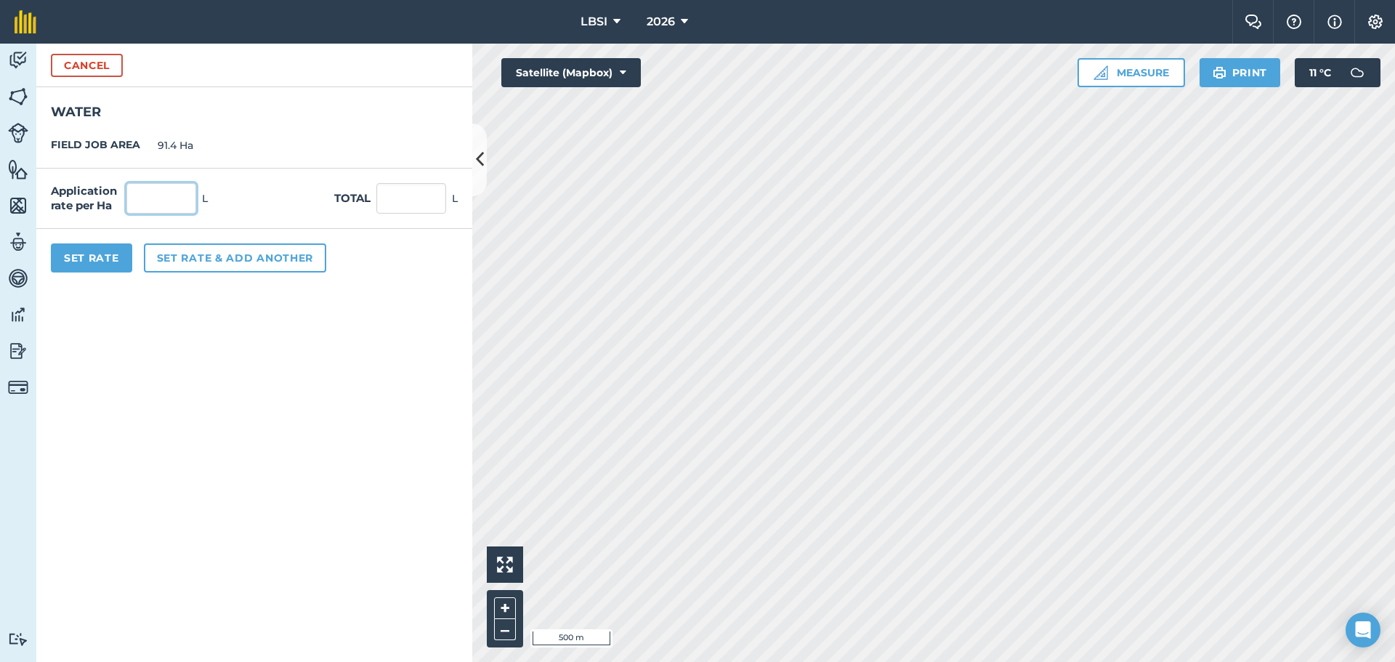
click at [162, 201] on input "text" at bounding box center [161, 198] width 70 height 31
type input "200"
type input "18,280"
click at [112, 257] on button "Set Rate" at bounding box center [91, 257] width 81 height 29
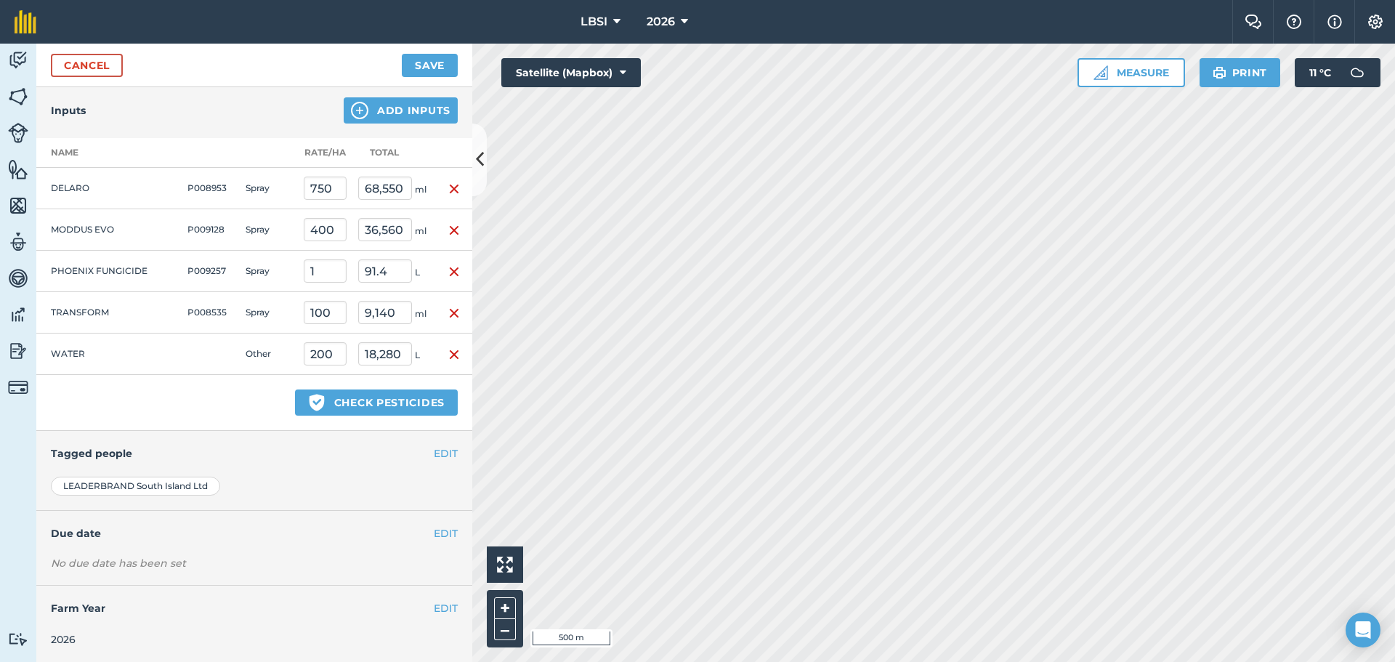
scroll to position [452, 0]
click at [434, 451] on button "EDIT" at bounding box center [446, 453] width 24 height 16
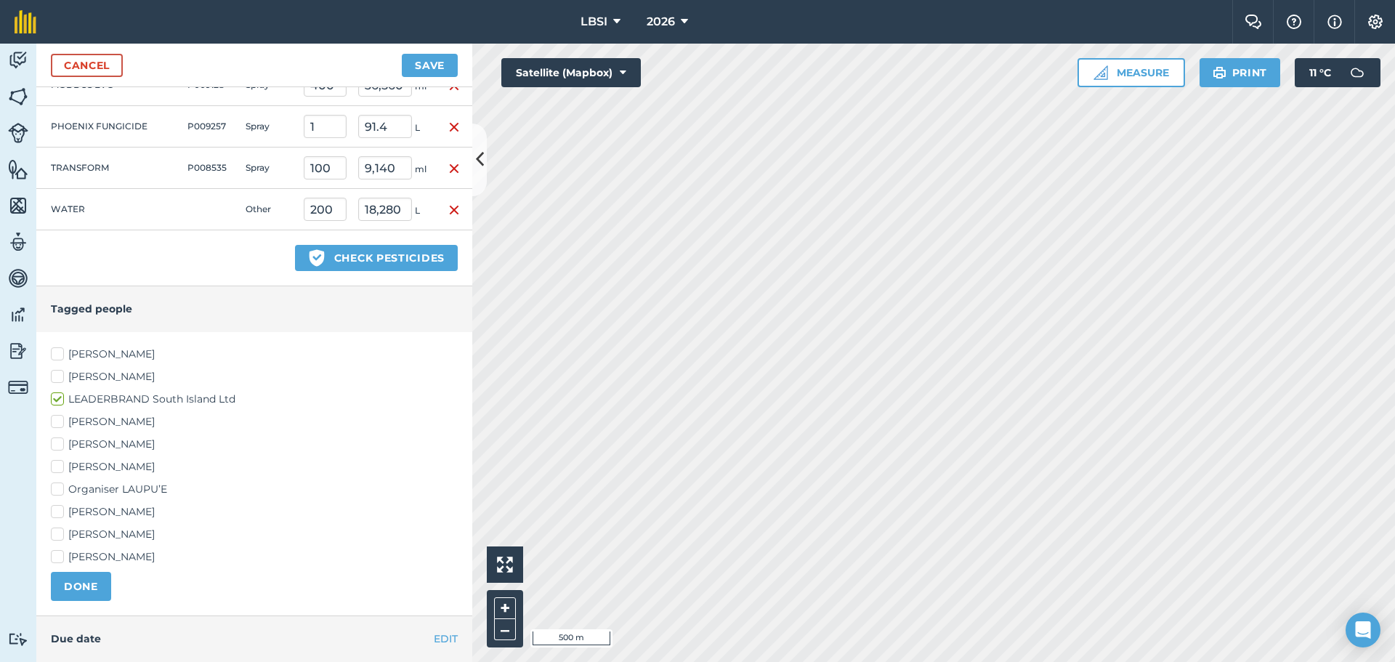
scroll to position [597, 0]
click at [54, 464] on label "[PERSON_NAME]" at bounding box center [254, 465] width 407 height 15
click at [54, 464] on input "[PERSON_NAME]" at bounding box center [55, 462] width 9 height 9
checkbox input "true"
click at [57, 511] on label "[PERSON_NAME]" at bounding box center [254, 510] width 407 height 15
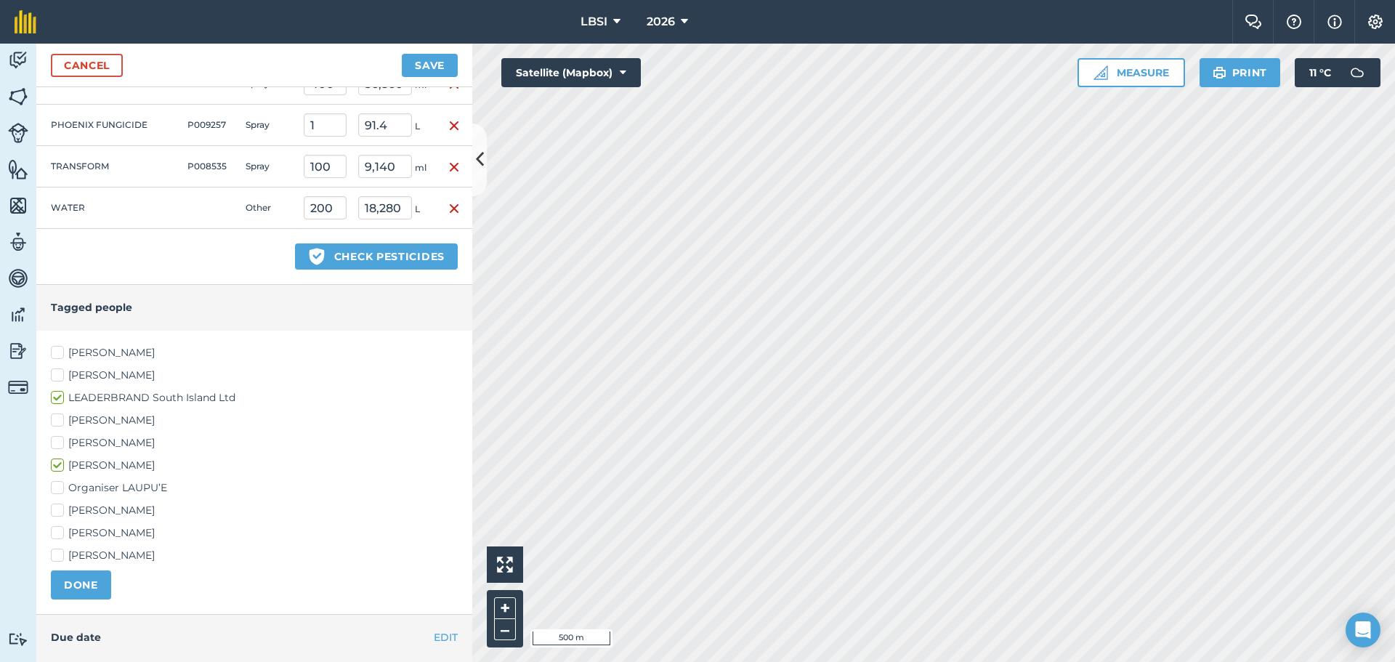
click at [57, 511] on input "[PERSON_NAME]" at bounding box center [55, 507] width 9 height 9
checkbox input "true"
click at [87, 585] on button "DONE" at bounding box center [81, 584] width 60 height 29
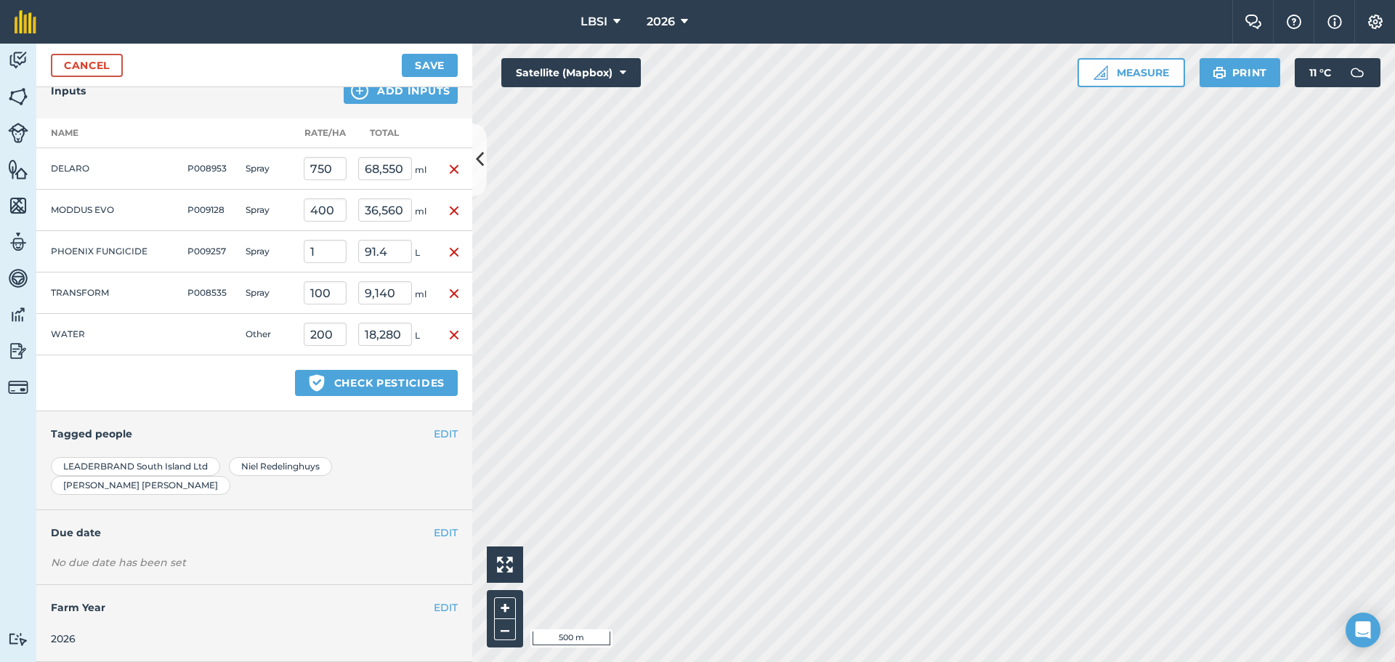
scroll to position [452, 0]
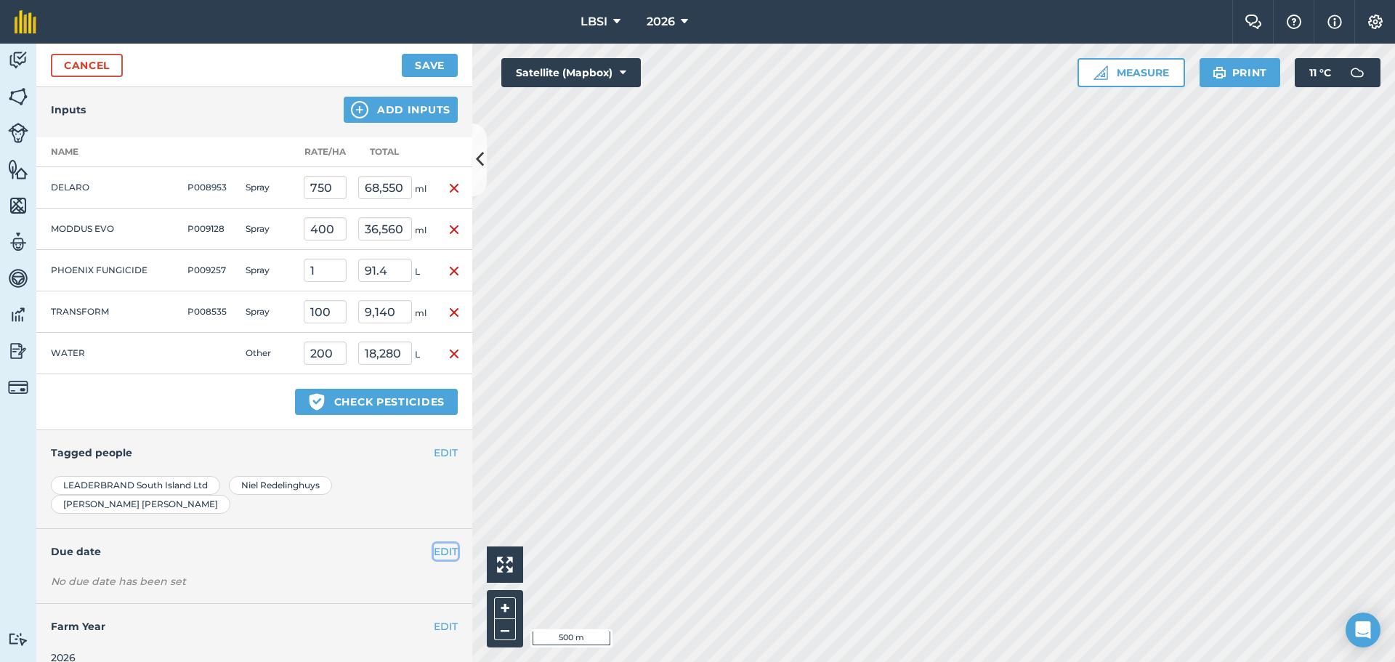
click at [442, 543] on button "EDIT" at bounding box center [446, 551] width 24 height 16
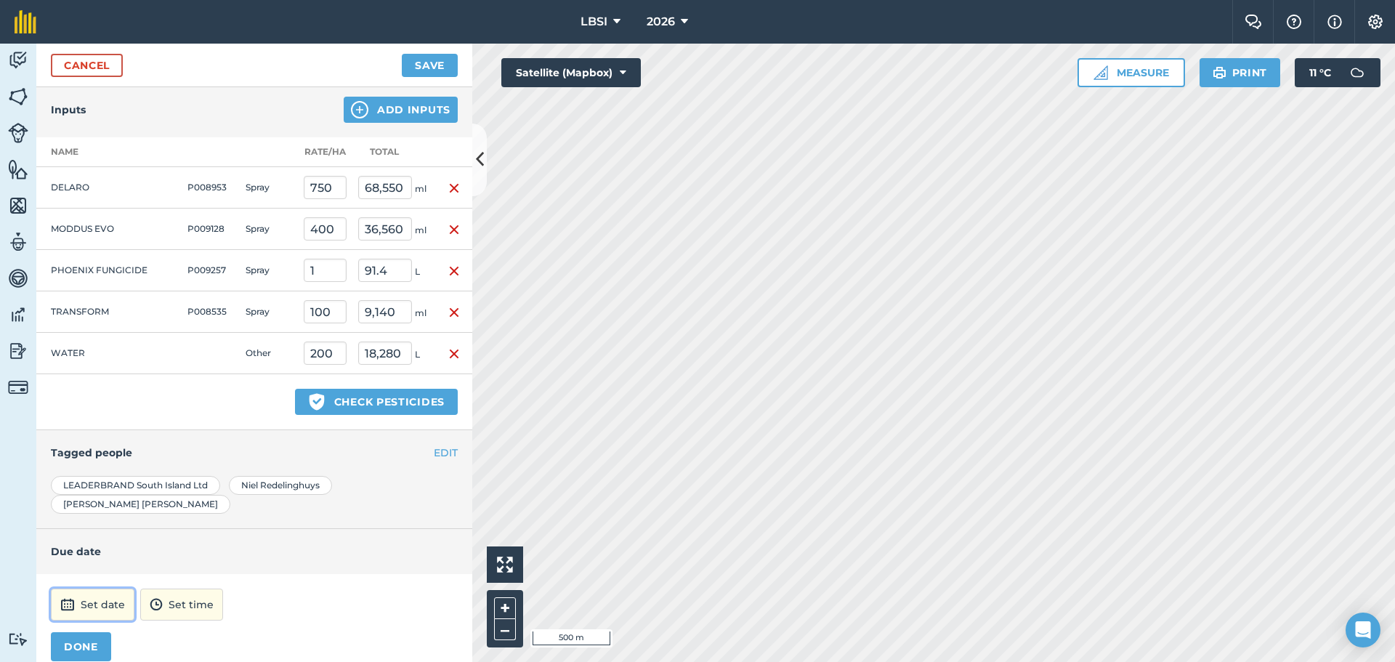
click at [106, 588] on button "Set date" at bounding box center [93, 604] width 84 height 32
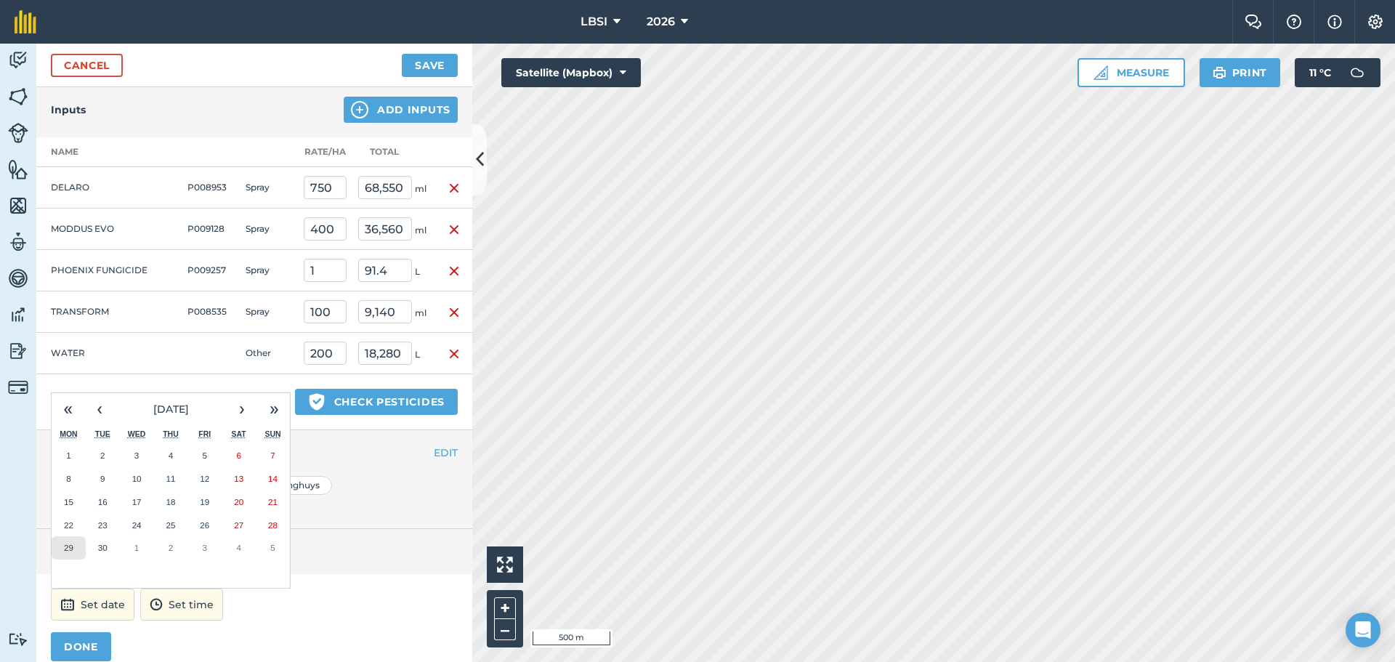
click at [75, 536] on button "29" at bounding box center [69, 547] width 34 height 23
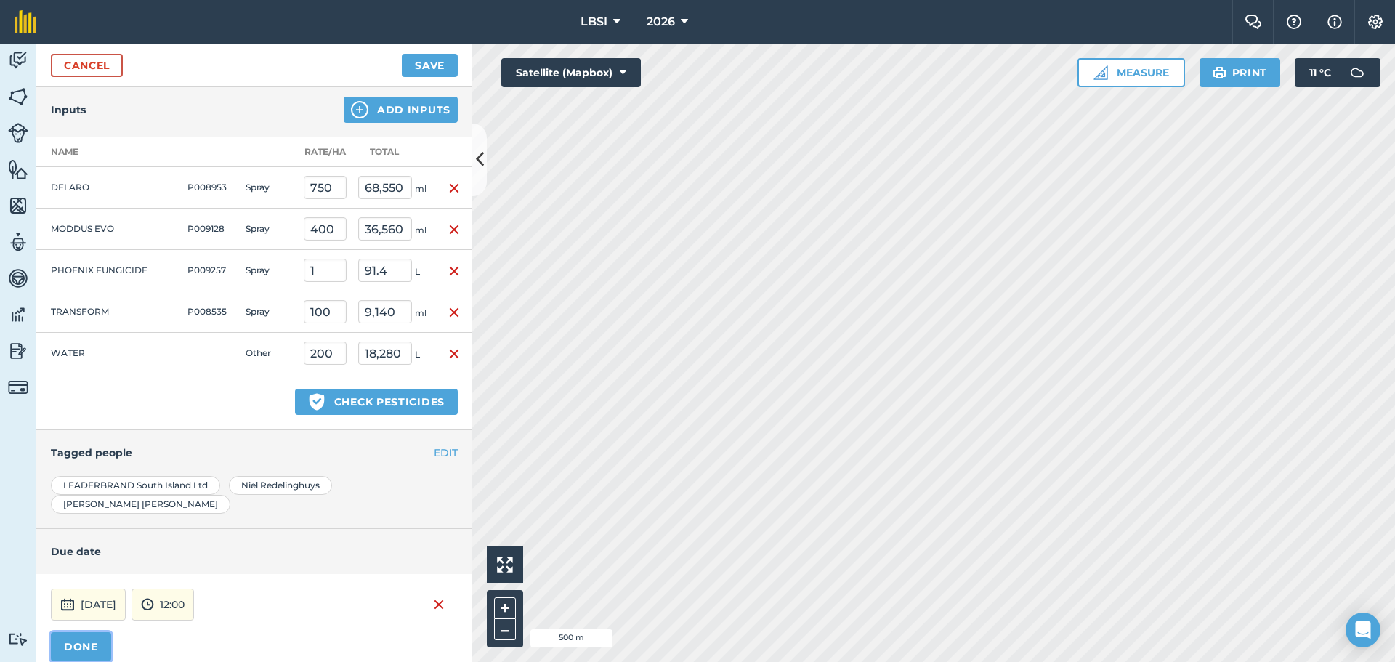
click at [97, 632] on button "DONE" at bounding box center [81, 646] width 60 height 29
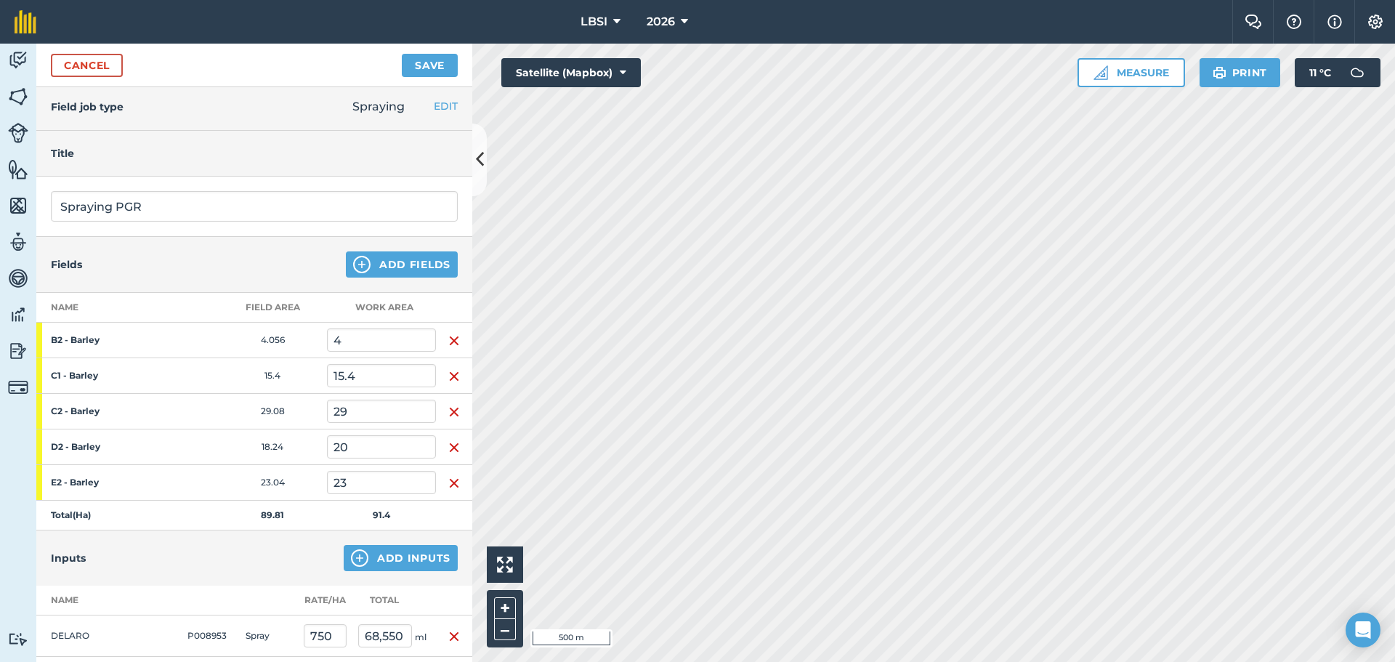
scroll to position [0, 0]
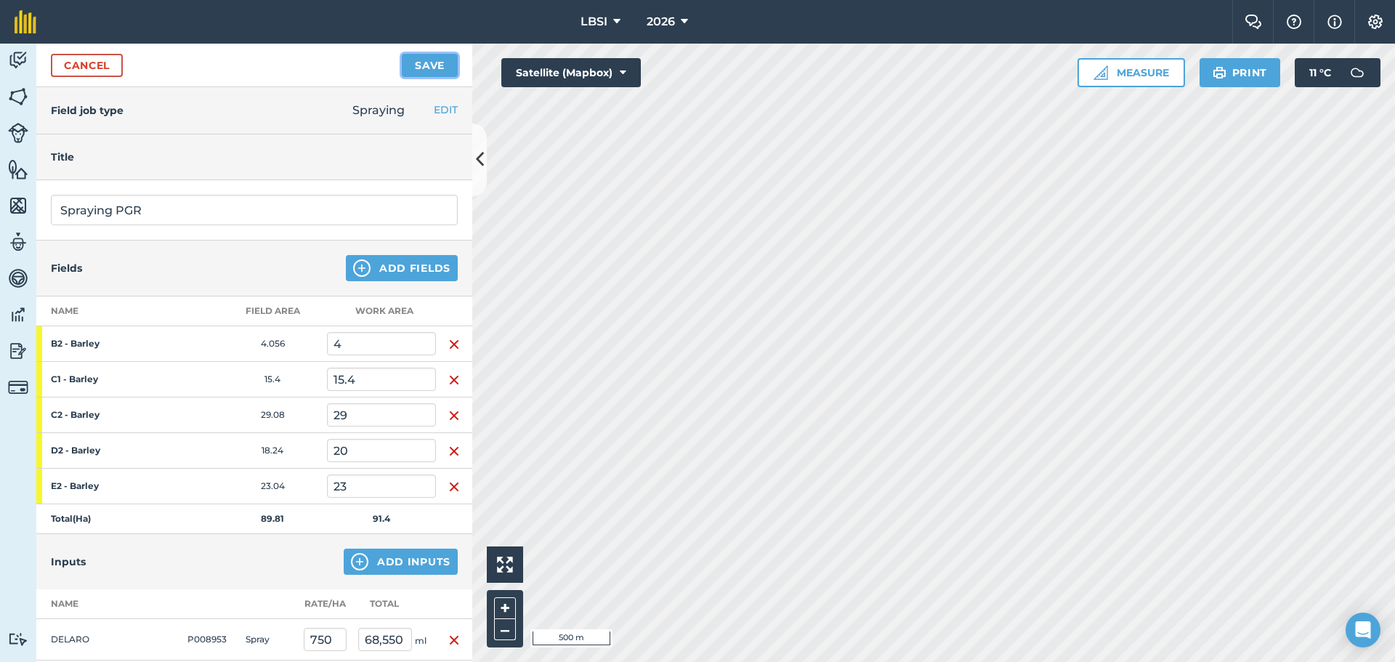
click at [422, 67] on button "Save" at bounding box center [430, 65] width 56 height 23
